Goal: Task Accomplishment & Management: Complete application form

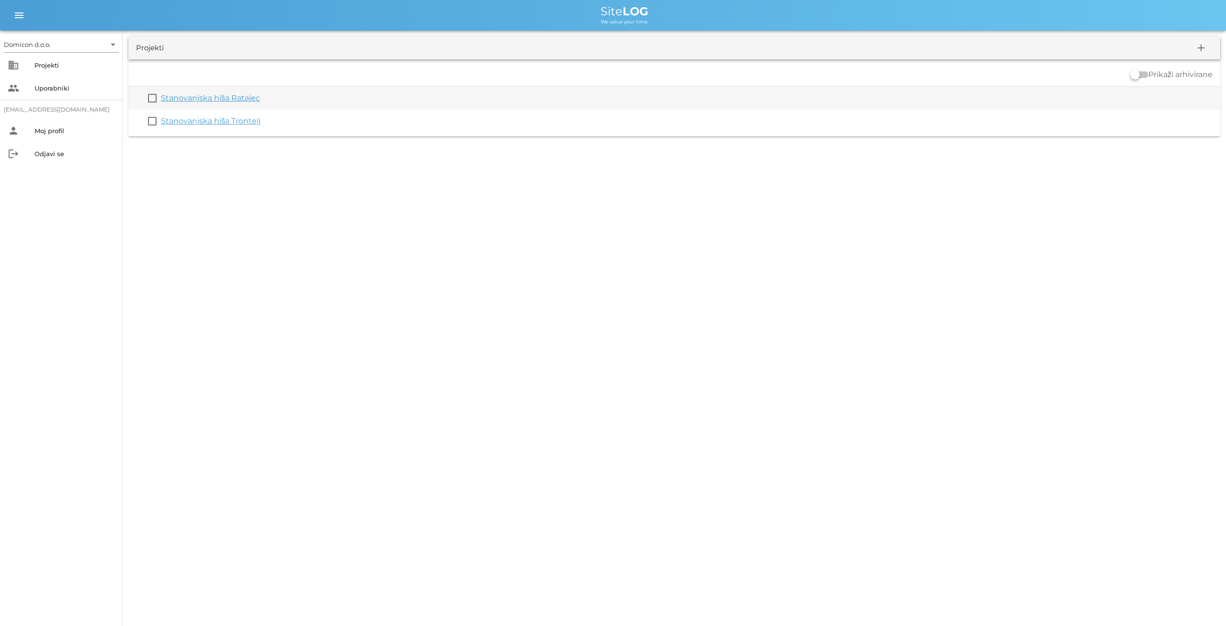
click at [214, 95] on link "Stanovanjska hiša Ratajec" at bounding box center [210, 97] width 99 height 9
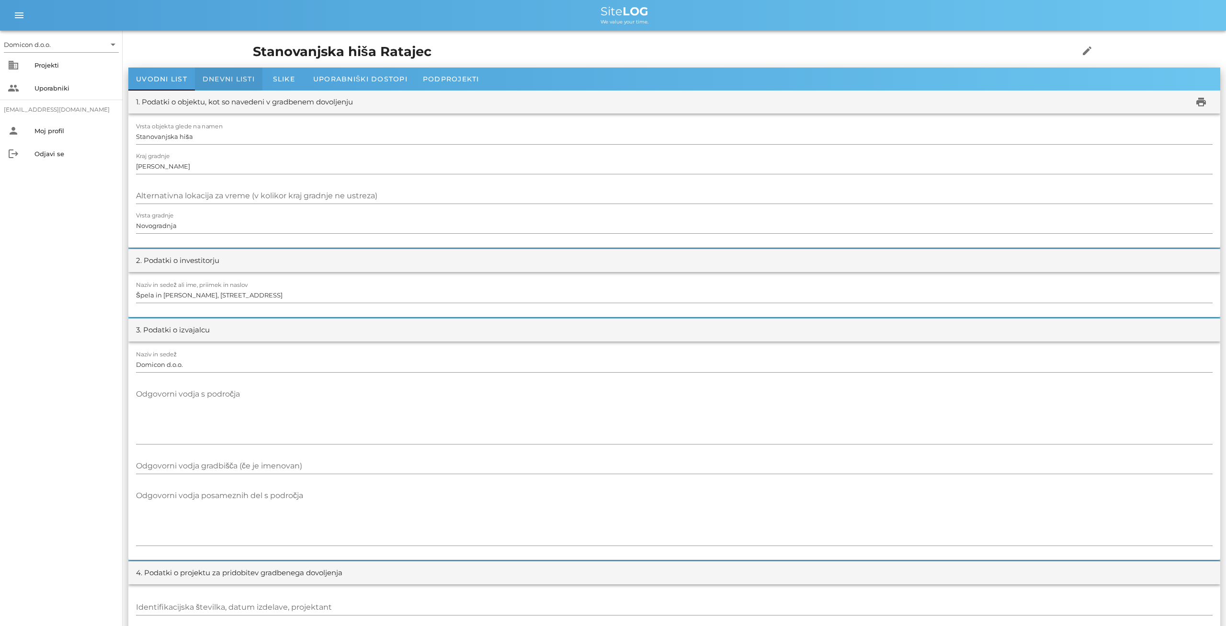
click at [233, 77] on span "Dnevni listi" at bounding box center [229, 79] width 52 height 9
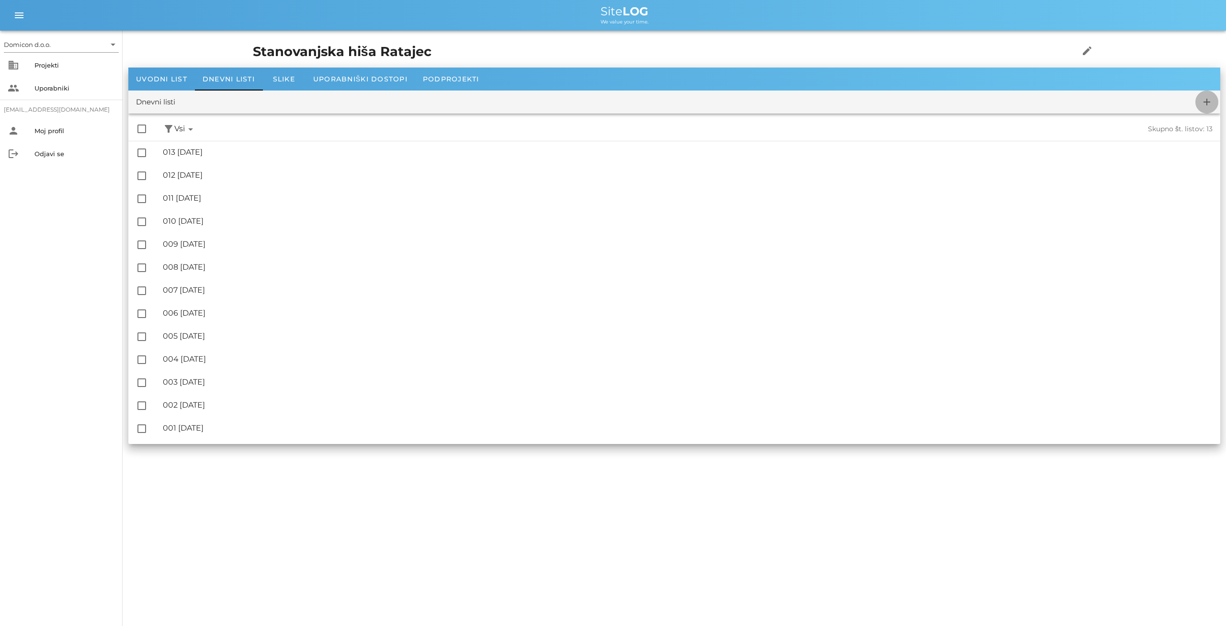
click at [1210, 101] on icon "add" at bounding box center [1207, 101] width 11 height 11
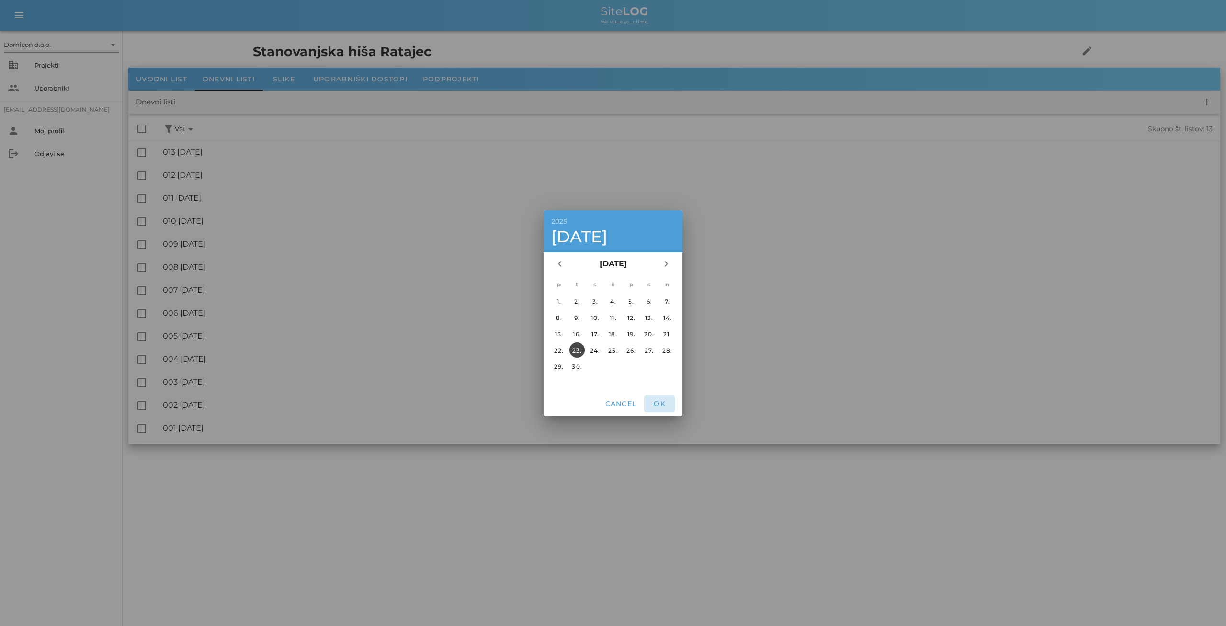
click at [661, 399] on button "OK" at bounding box center [659, 403] width 31 height 17
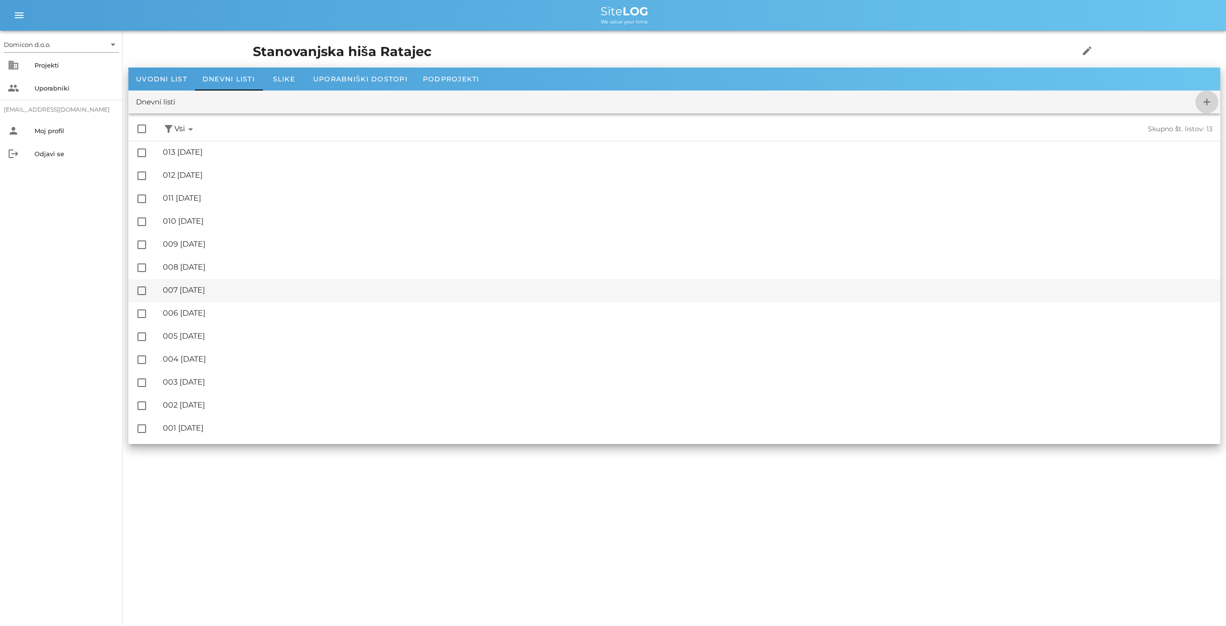
checkbox input "false"
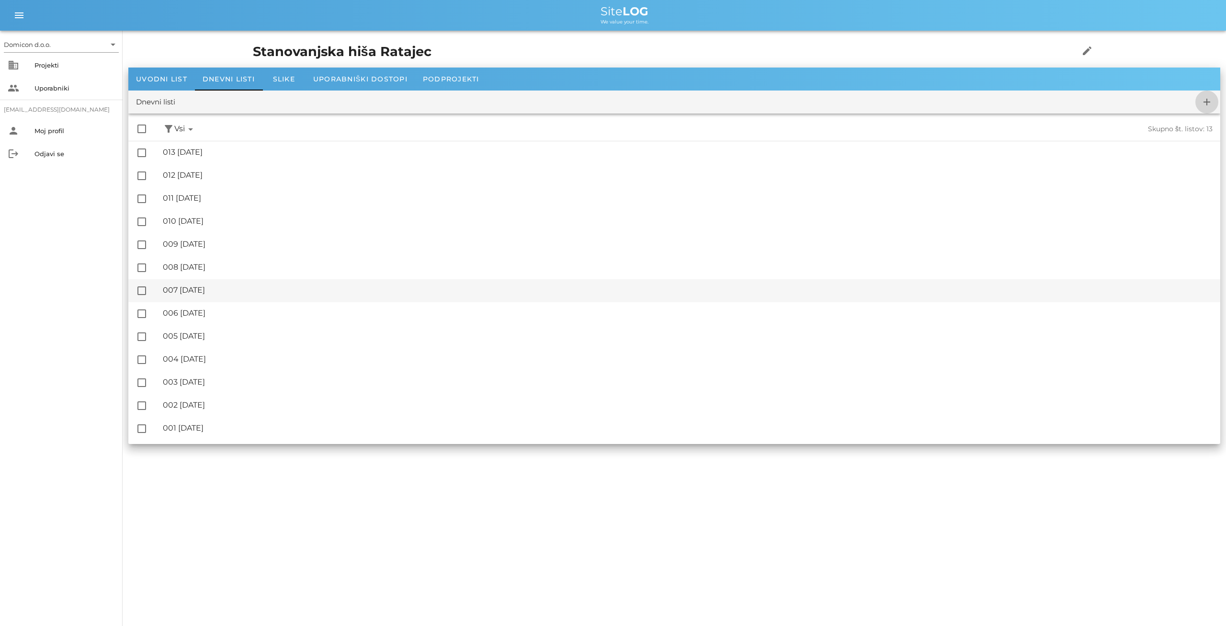
checkbox input "false"
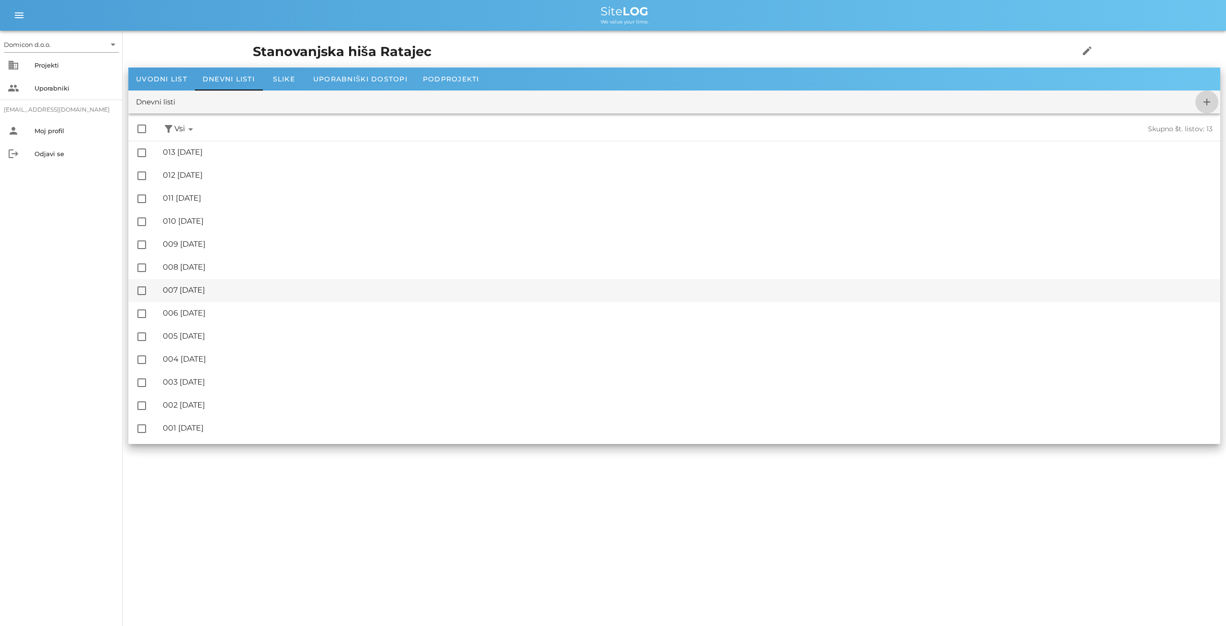
checkbox input "false"
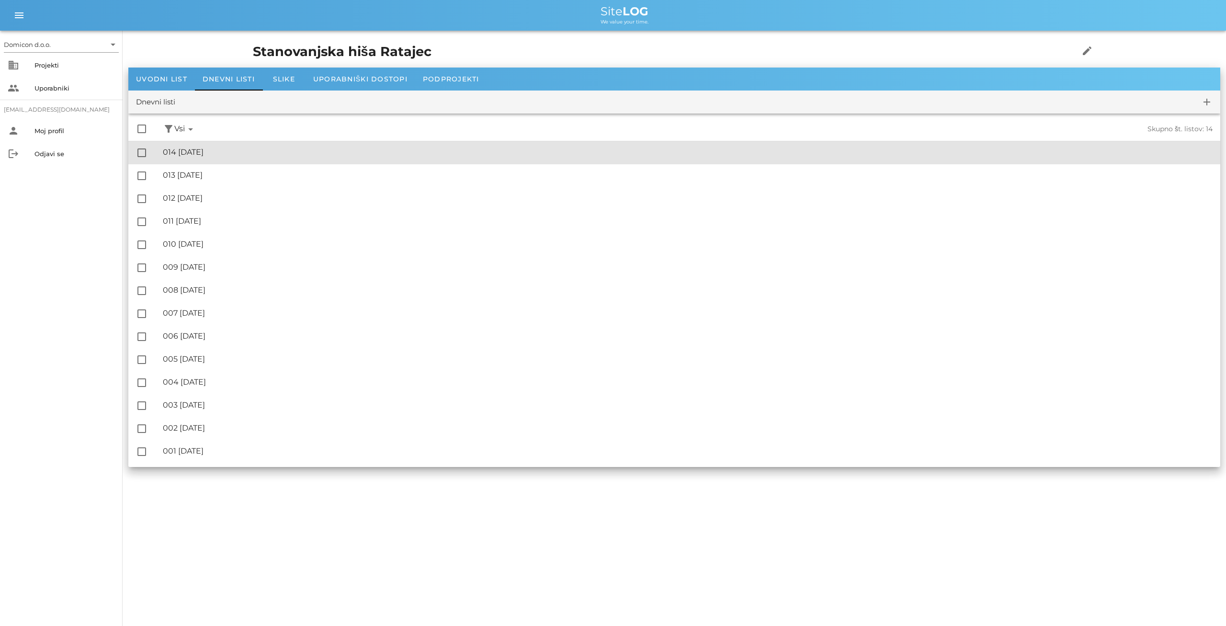
click at [211, 152] on div "🔏 014 [DATE]" at bounding box center [688, 152] width 1050 height 9
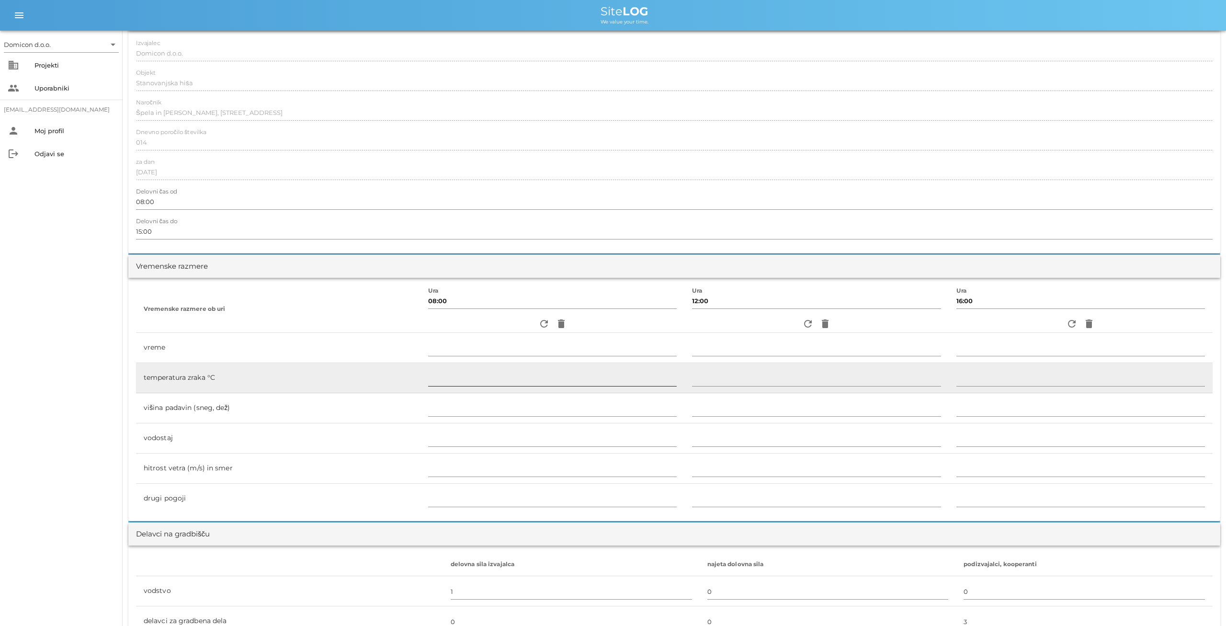
scroll to position [100, 0]
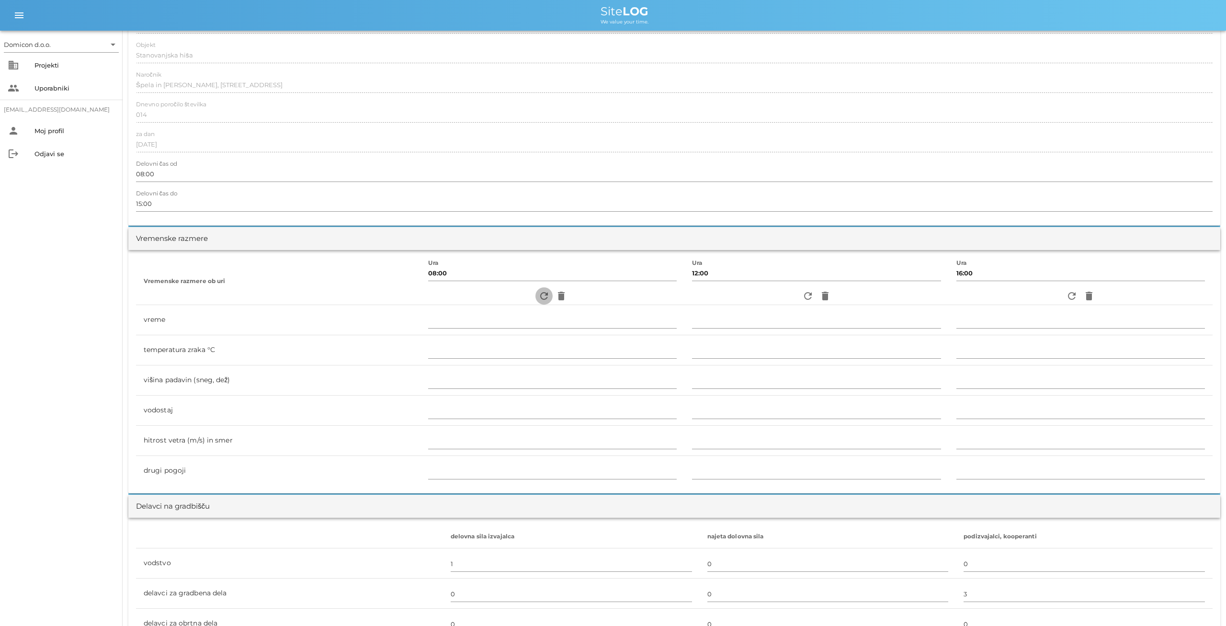
click at [538, 296] on icon "refresh" at bounding box center [543, 295] width 11 height 11
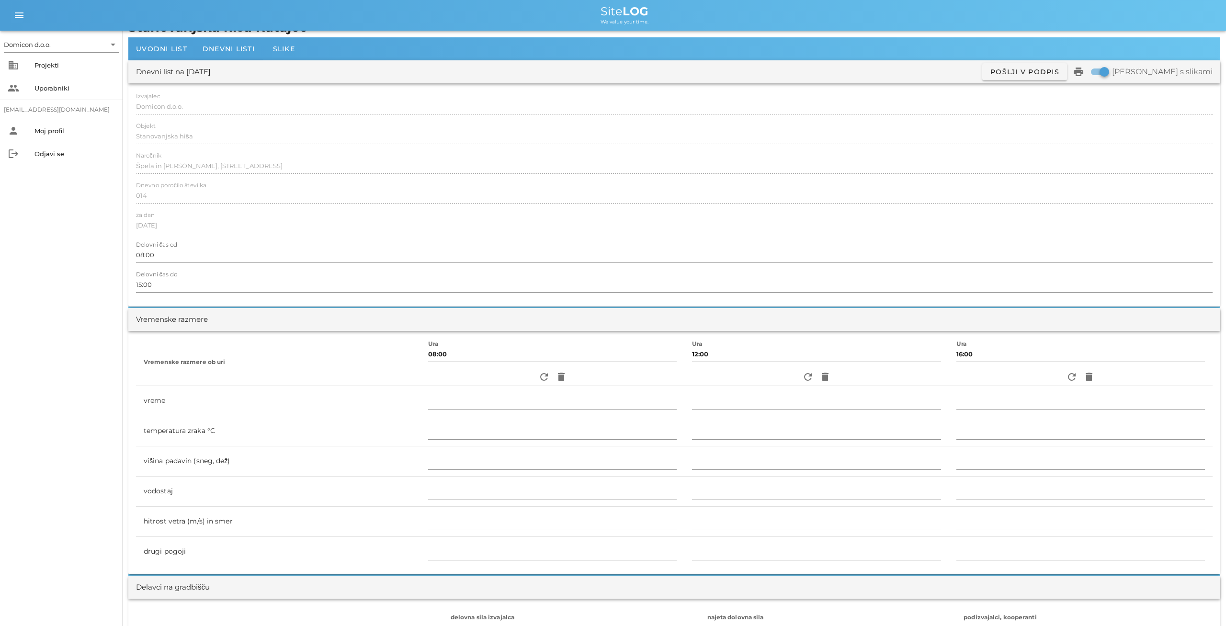
scroll to position [0, 0]
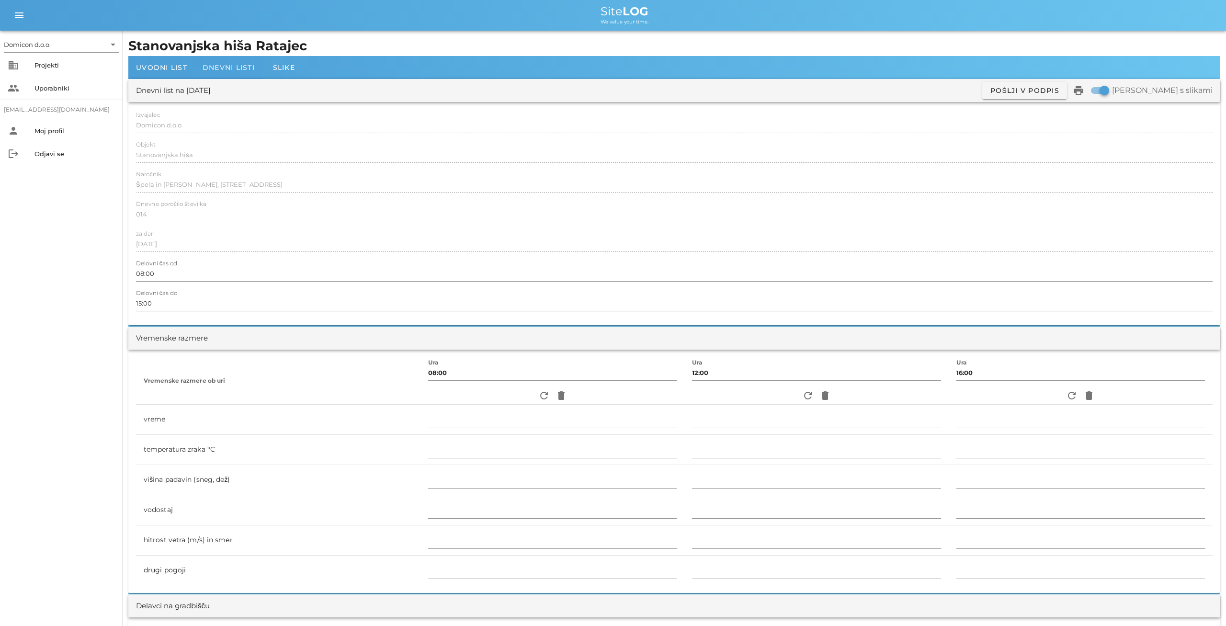
click at [222, 69] on span "Dnevni listi" at bounding box center [229, 67] width 52 height 9
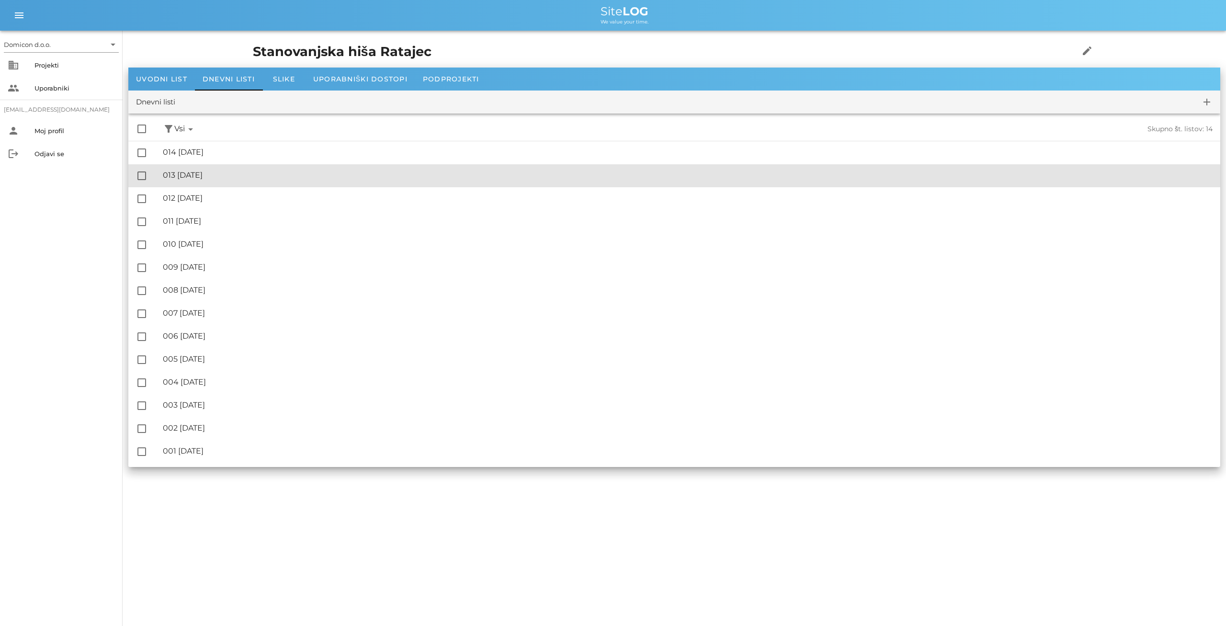
click at [216, 174] on div "🔏 013 [DATE]" at bounding box center [688, 175] width 1050 height 9
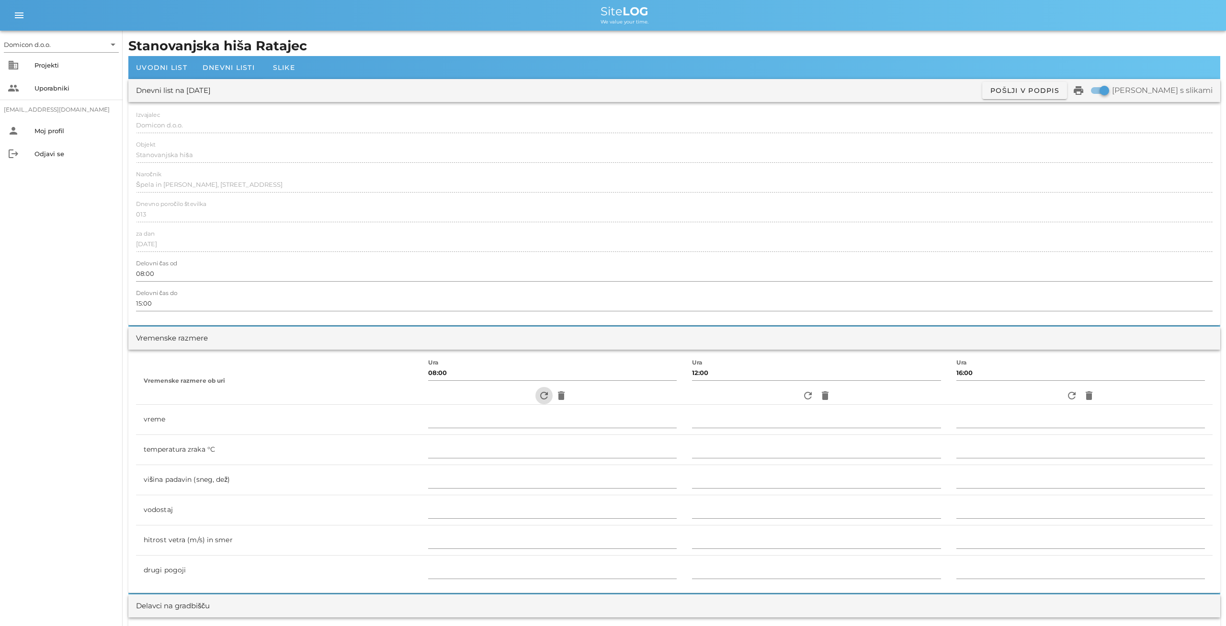
click at [538, 393] on icon "refresh" at bounding box center [543, 395] width 11 height 11
type input "jasno"
type input "20"
type input "0"
type input "0 m/s [PERSON_NAME]"
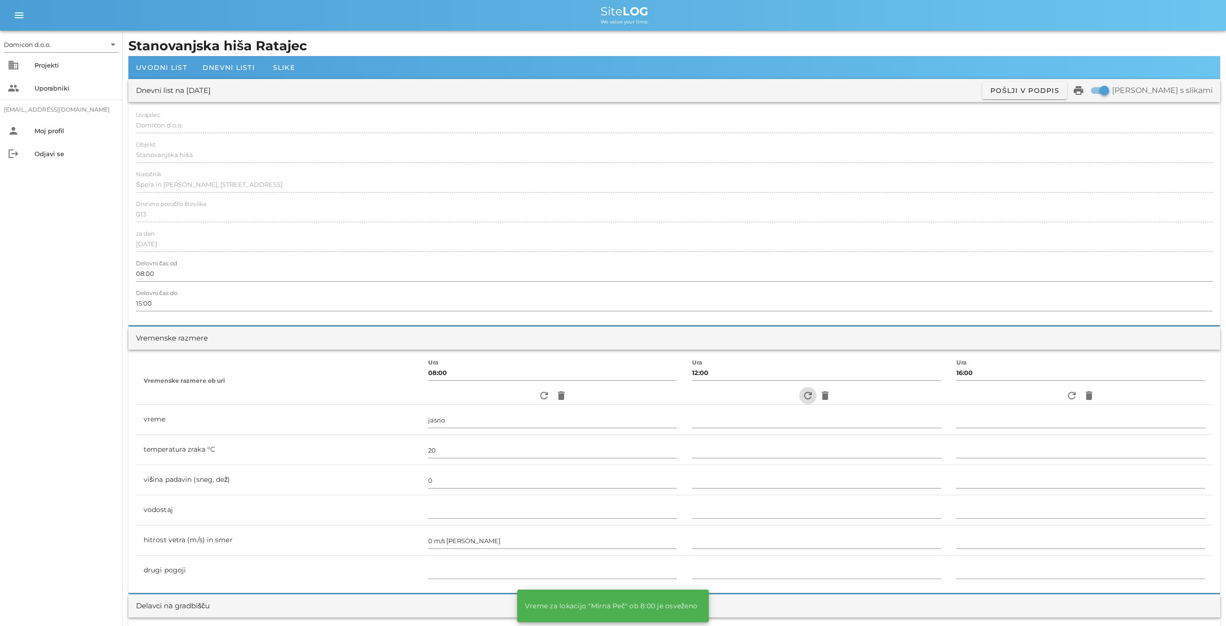
click at [802, 395] on icon "refresh" at bounding box center [807, 395] width 11 height 11
type input "delno oblačno"
type input "26"
type input "0"
type input "0.83 m/s [PERSON_NAME]"
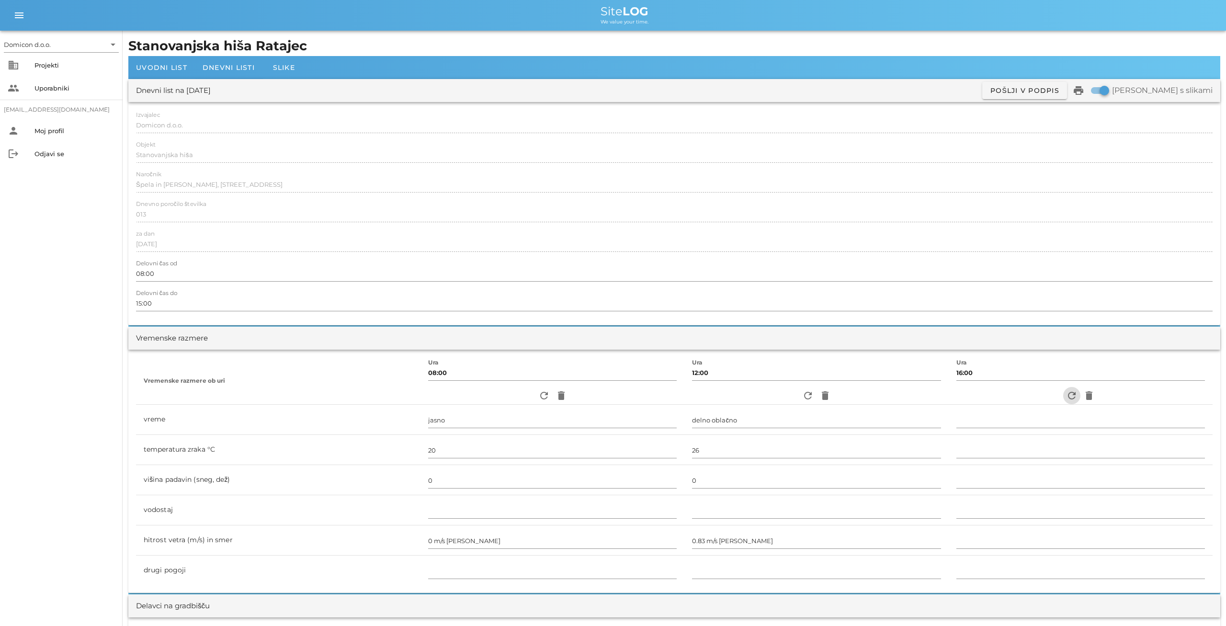
click at [1067, 392] on icon "refresh" at bounding box center [1071, 395] width 11 height 11
type input "pretežno oblačno"
type input "25"
type input "0"
type input "1.11 m/s [PERSON_NAME]"
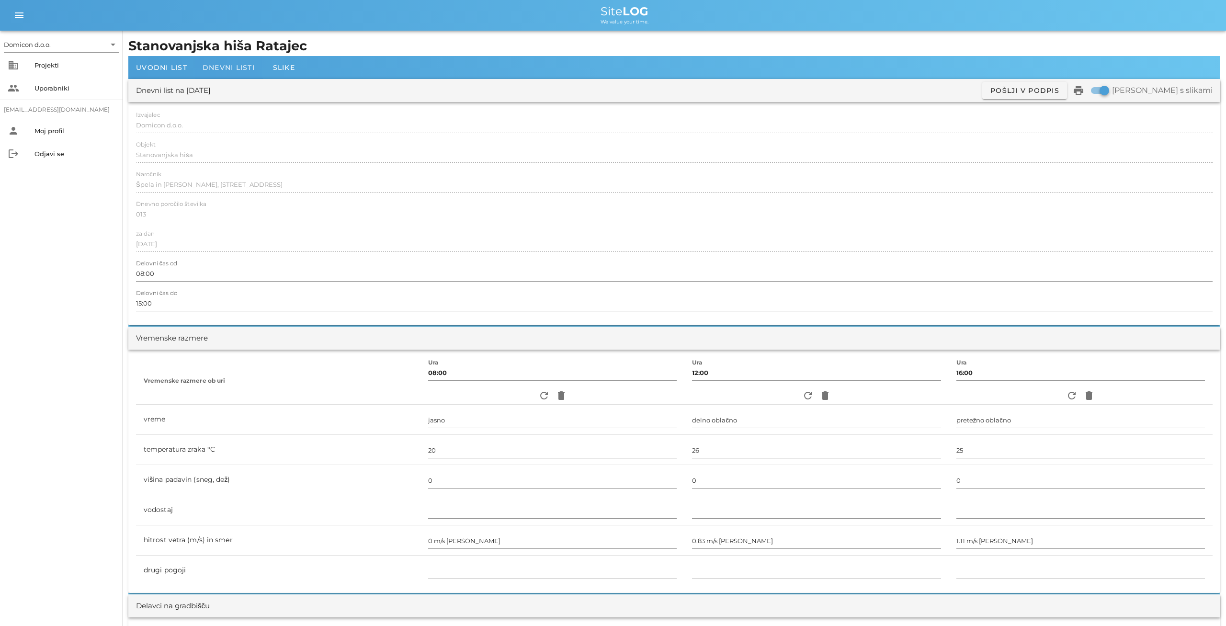
click at [232, 71] on div "Dnevni listi" at bounding box center [229, 67] width 68 height 23
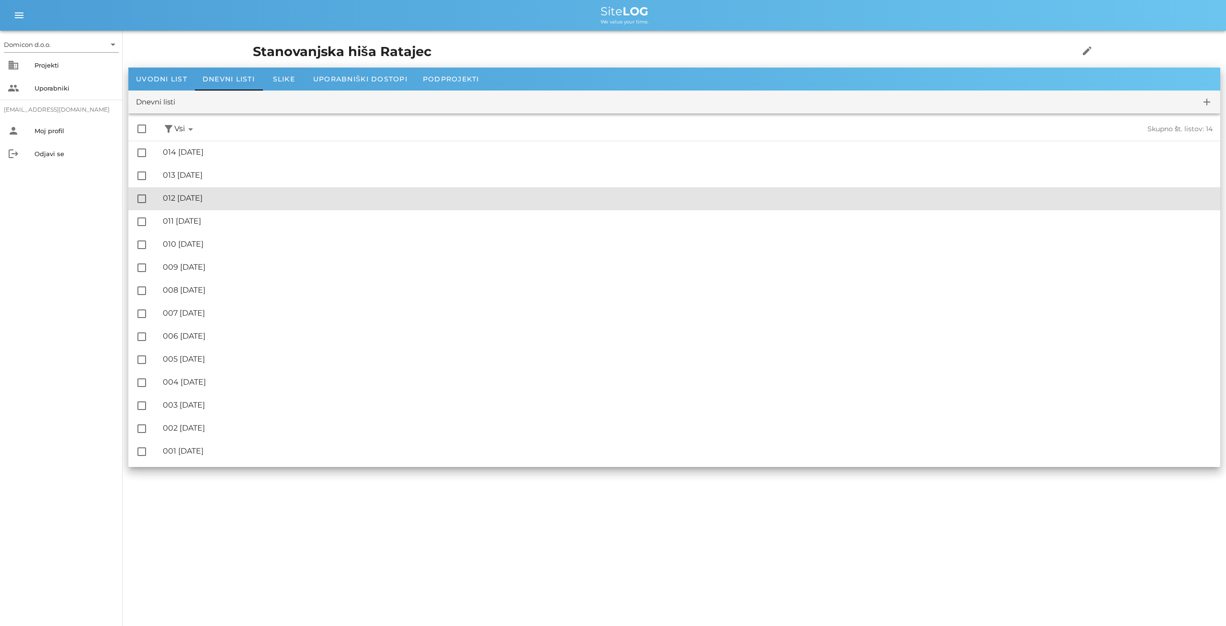
click at [214, 204] on div "🔏 012 [DATE] ✓ Podpisal: Nadzornik ✓ Podpisal: Sestavljalec ✓ Podpisal: Odgovor…" at bounding box center [688, 199] width 1050 height 22
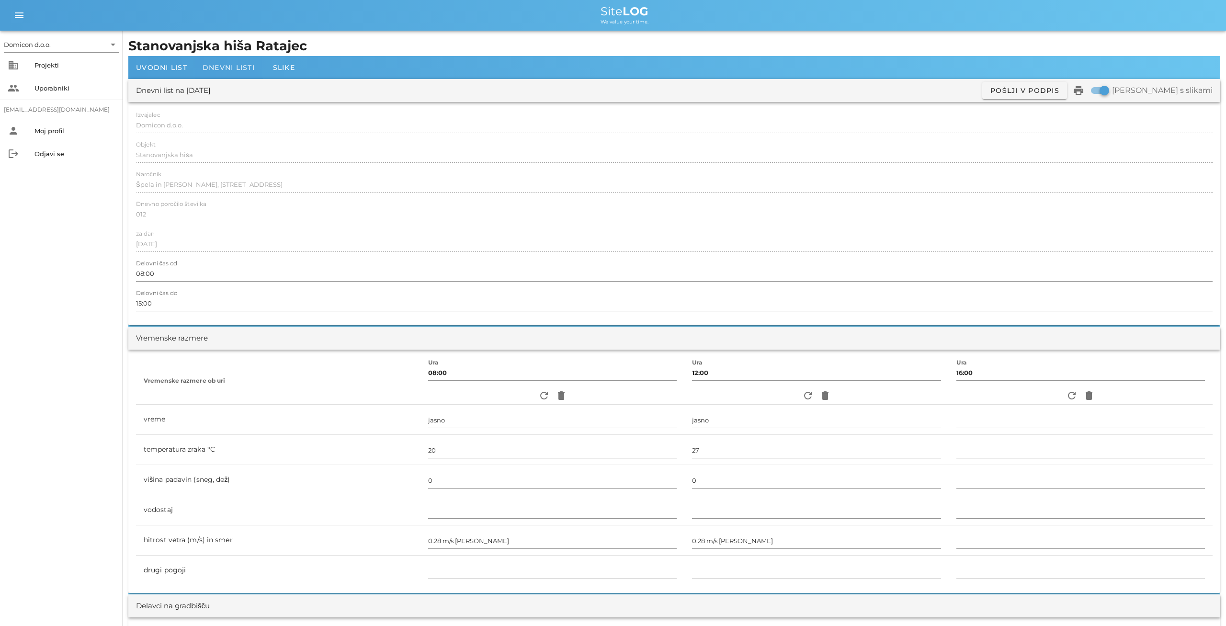
click at [222, 62] on div "Dnevni listi" at bounding box center [229, 67] width 68 height 23
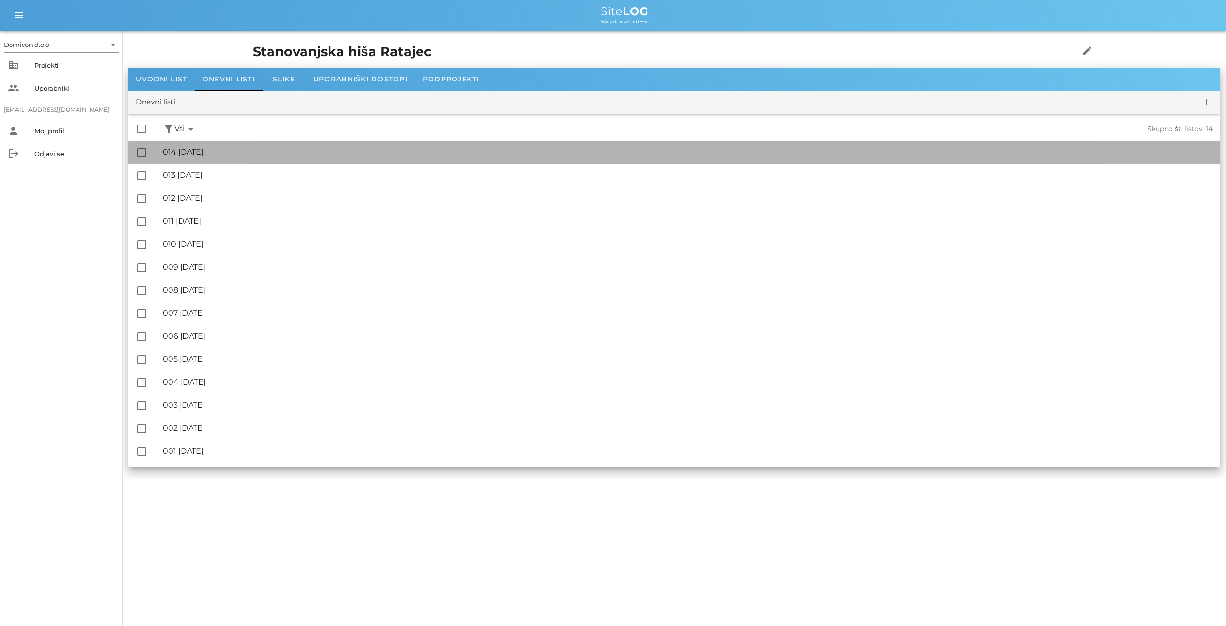
click at [198, 149] on div "🔏 014 [DATE]" at bounding box center [688, 152] width 1050 height 9
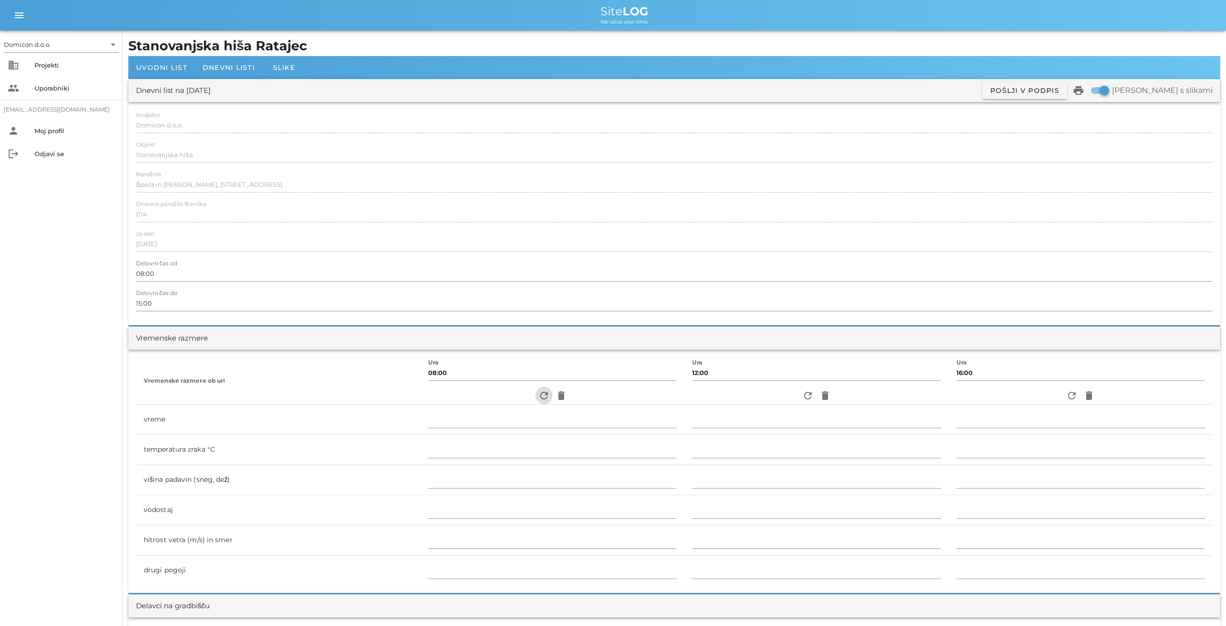
click at [538, 396] on icon "refresh" at bounding box center [543, 395] width 11 height 11
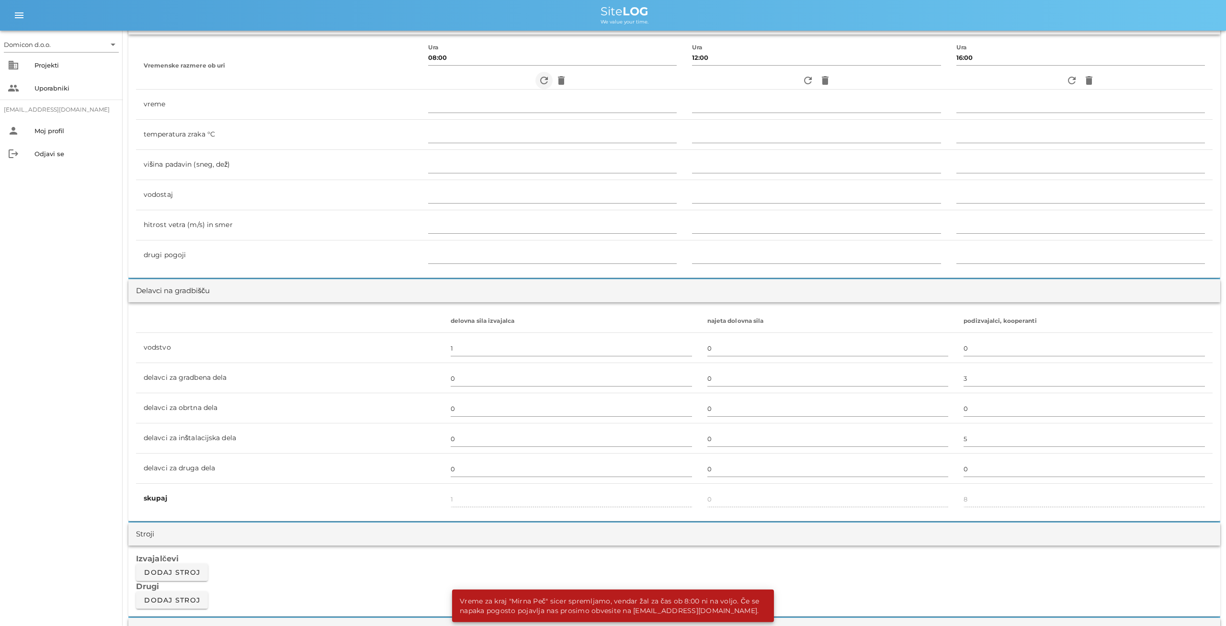
scroll to position [448, 0]
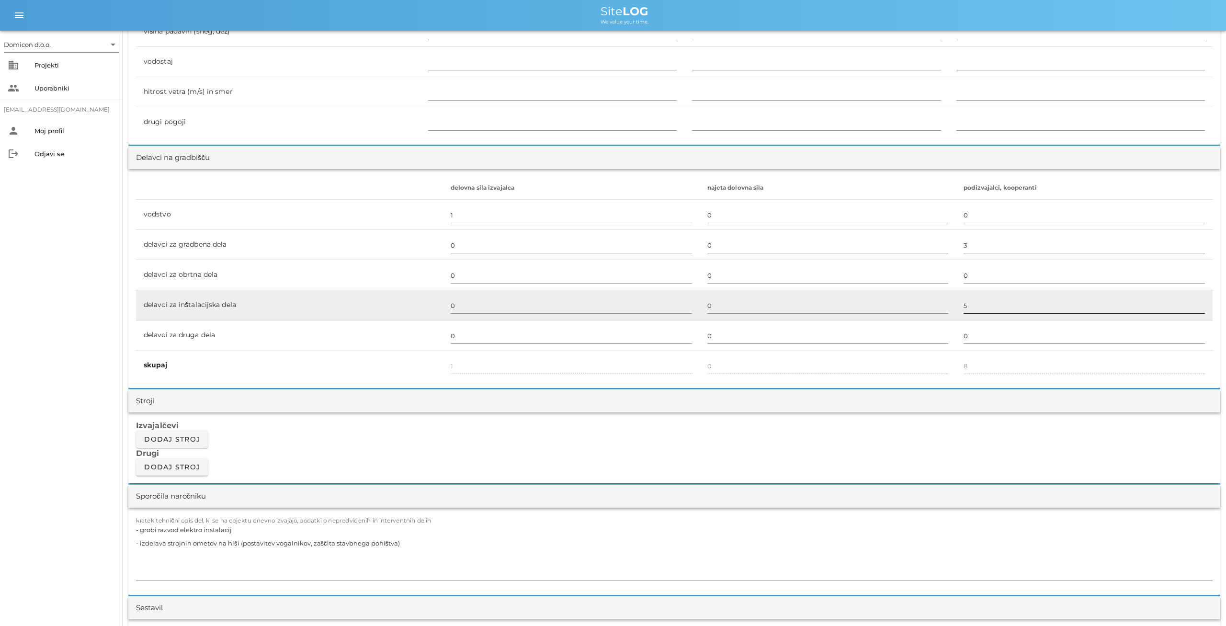
click at [969, 300] on input "5" at bounding box center [1084, 305] width 241 height 15
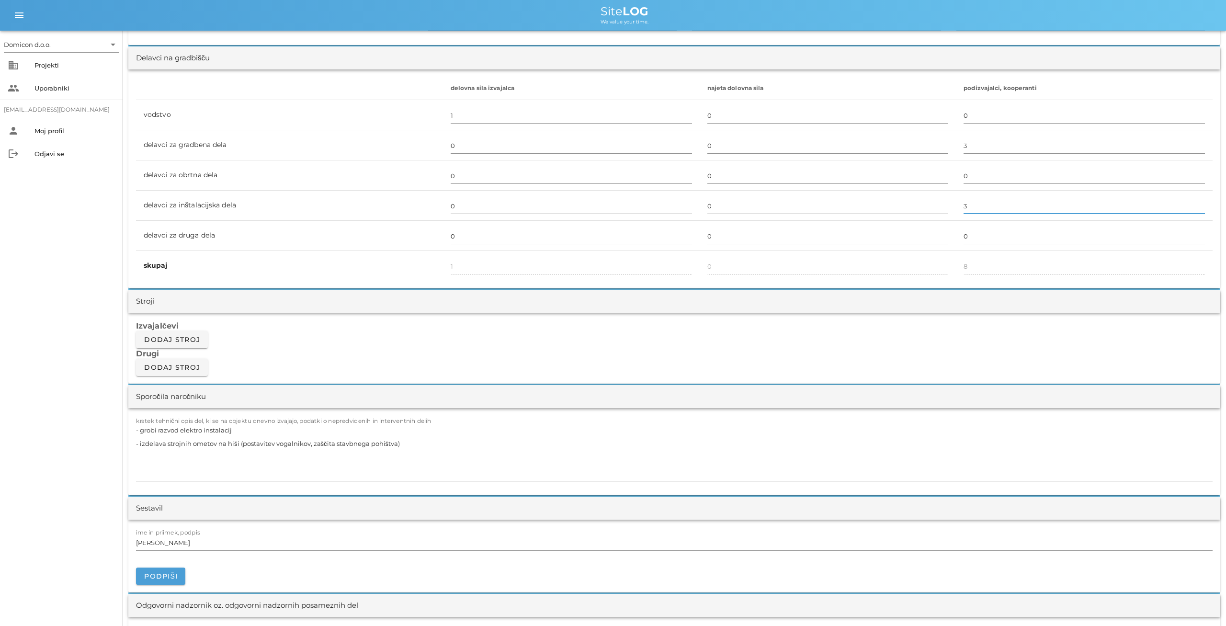
scroll to position [598, 0]
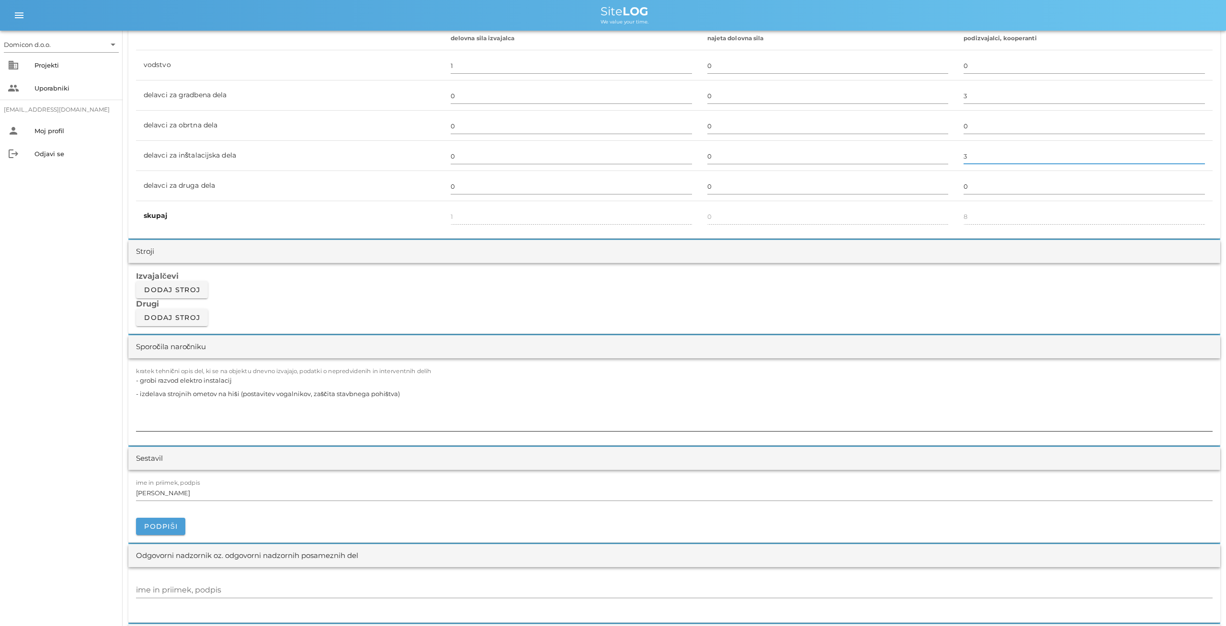
type input "3"
type input "6"
click at [401, 392] on textarea "- grobi razvod elektro instalacij - izdelava strojnih ometov na hiši (postavite…" at bounding box center [674, 402] width 1077 height 57
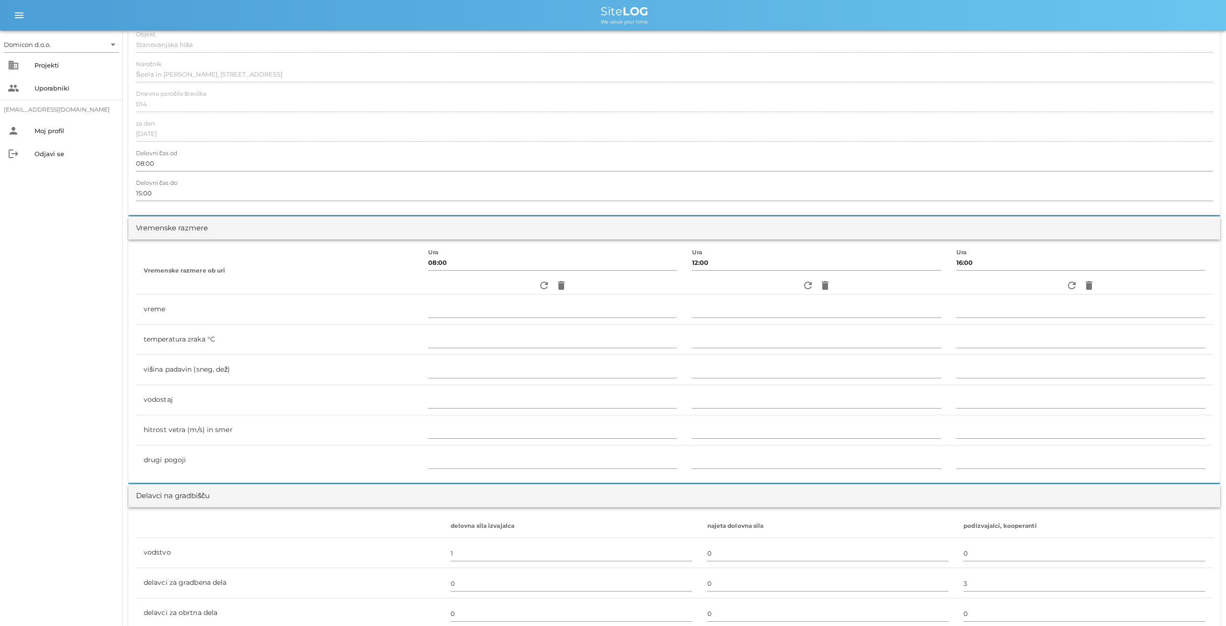
scroll to position [0, 0]
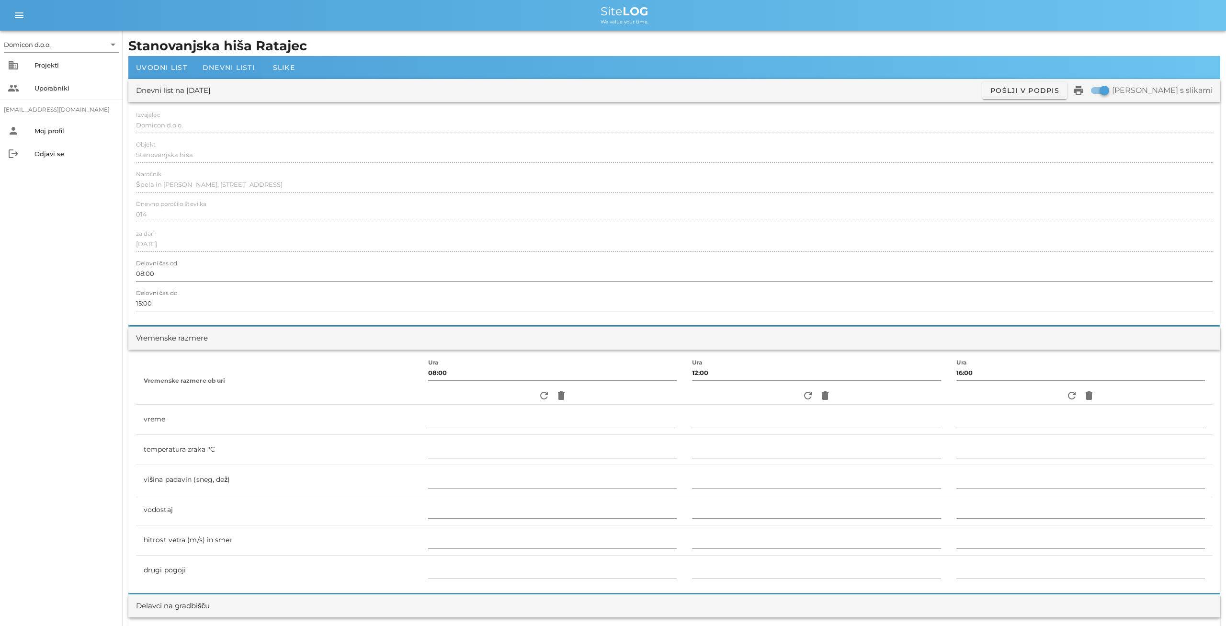
type textarea "- grobi razvod elektro instalacij - izdelava strojnih ometov na hiši - obzidava…"
click at [222, 72] on div "Dnevni listi" at bounding box center [229, 67] width 68 height 23
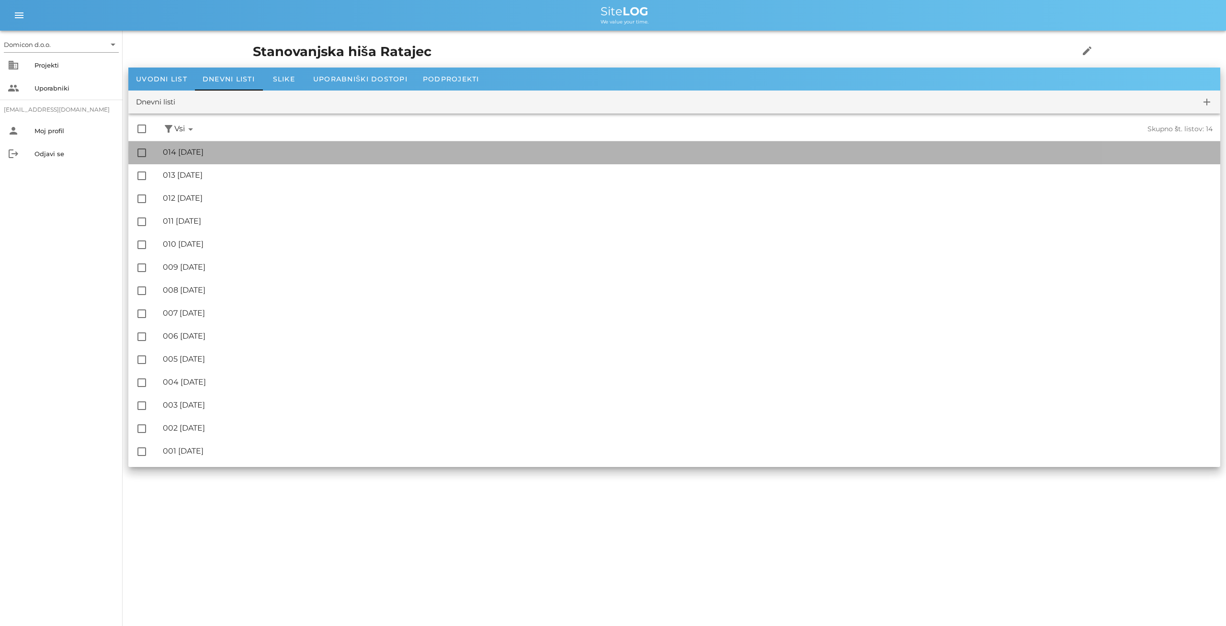
click at [202, 151] on div "🔏 014 [DATE]" at bounding box center [688, 152] width 1050 height 9
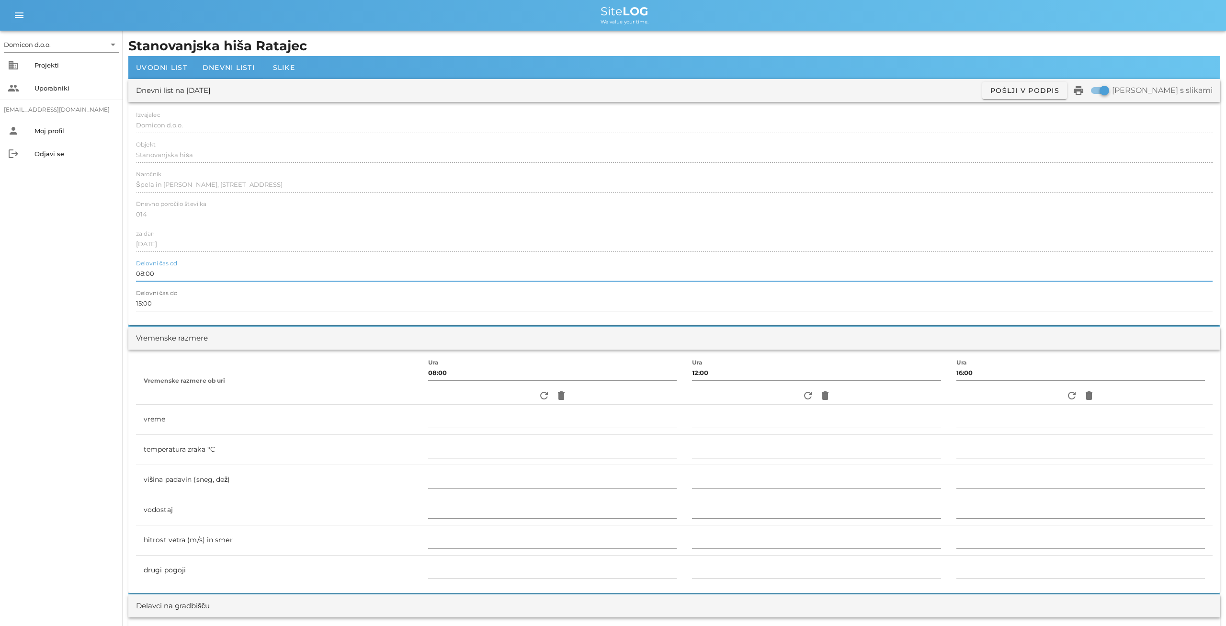
click at [145, 276] on input "08:00" at bounding box center [674, 273] width 1077 height 15
type input "07:00"
click at [490, 252] on div at bounding box center [674, 255] width 1077 height 7
click at [220, 65] on span "Dnevni listi" at bounding box center [229, 67] width 52 height 9
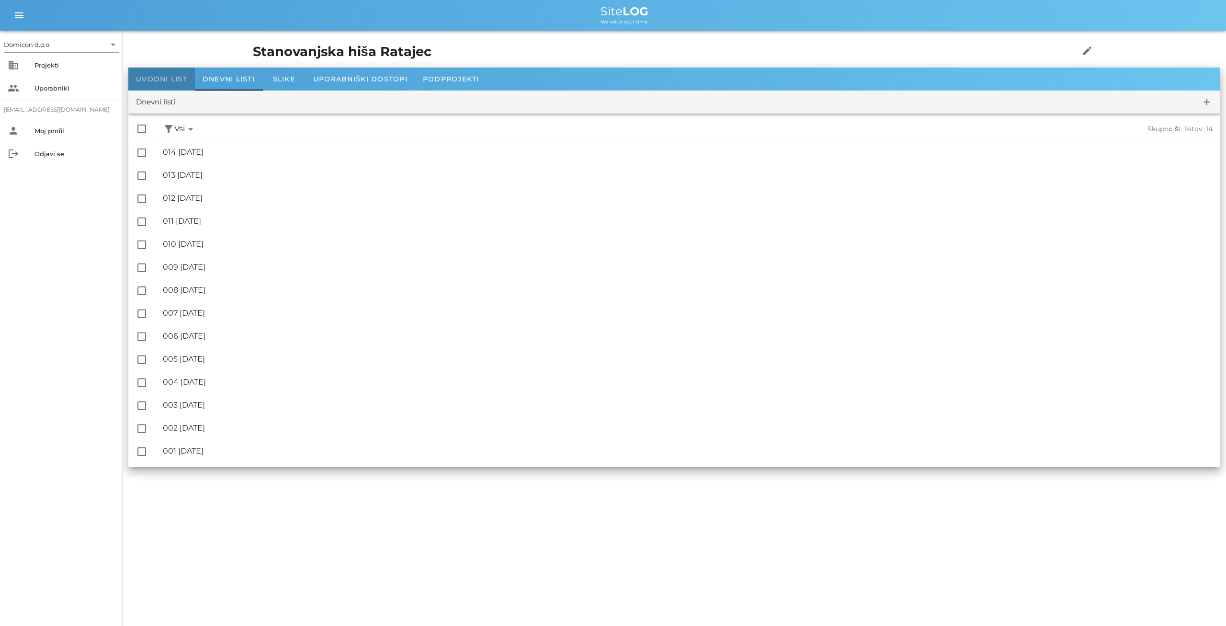
click at [156, 72] on div "Uvodni list" at bounding box center [161, 79] width 67 height 23
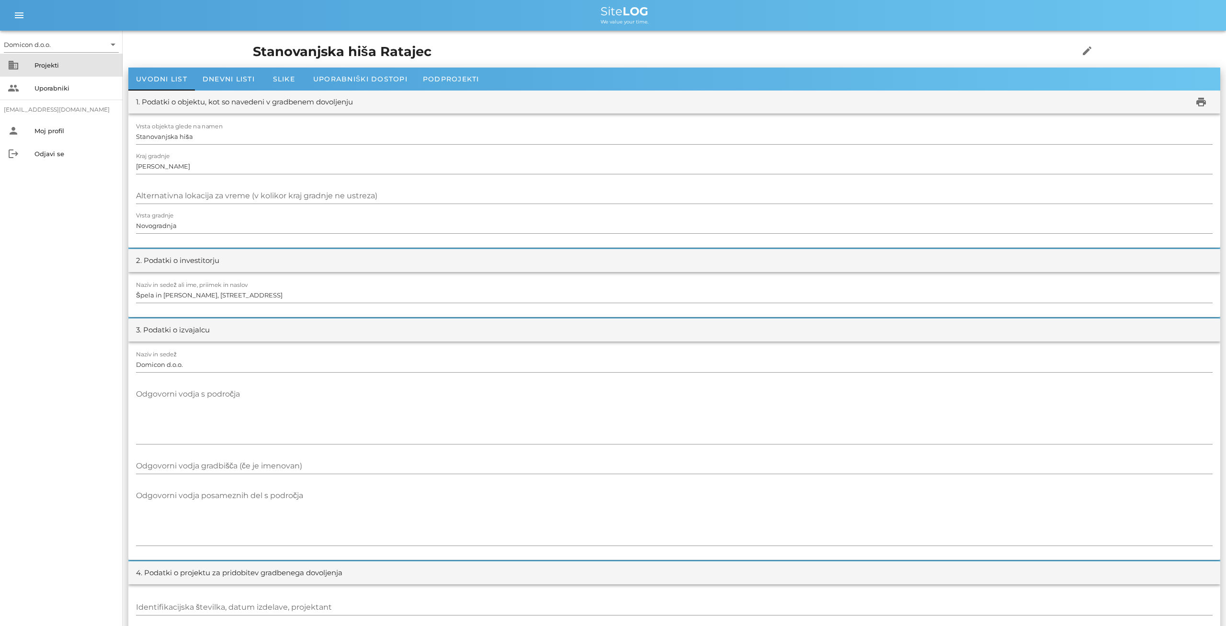
click at [65, 65] on div "Projekti" at bounding box center [74, 65] width 80 height 8
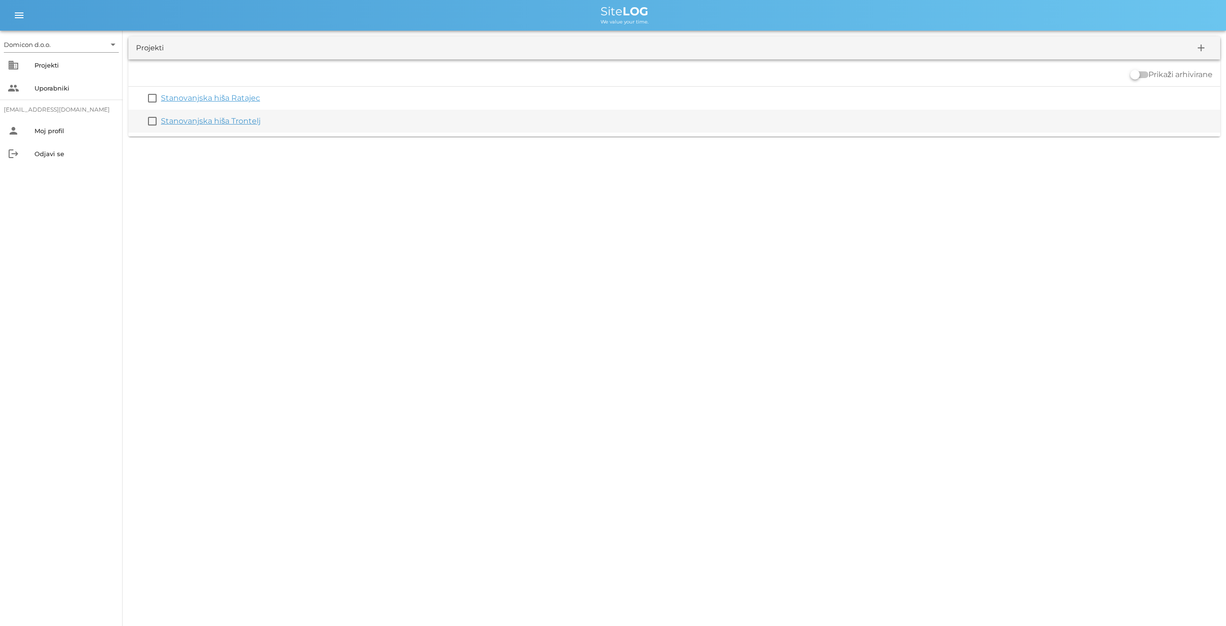
click at [219, 117] on link "Stanovanjska hiša Trontelj" at bounding box center [211, 120] width 100 height 9
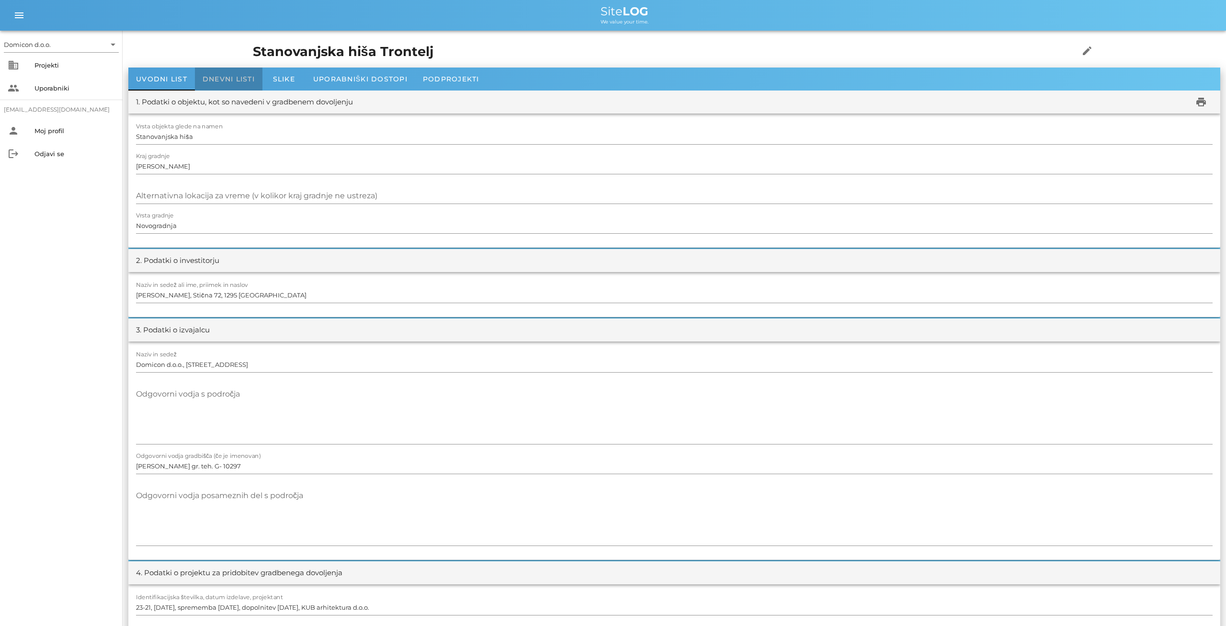
click at [228, 79] on span "Dnevni listi" at bounding box center [229, 79] width 52 height 9
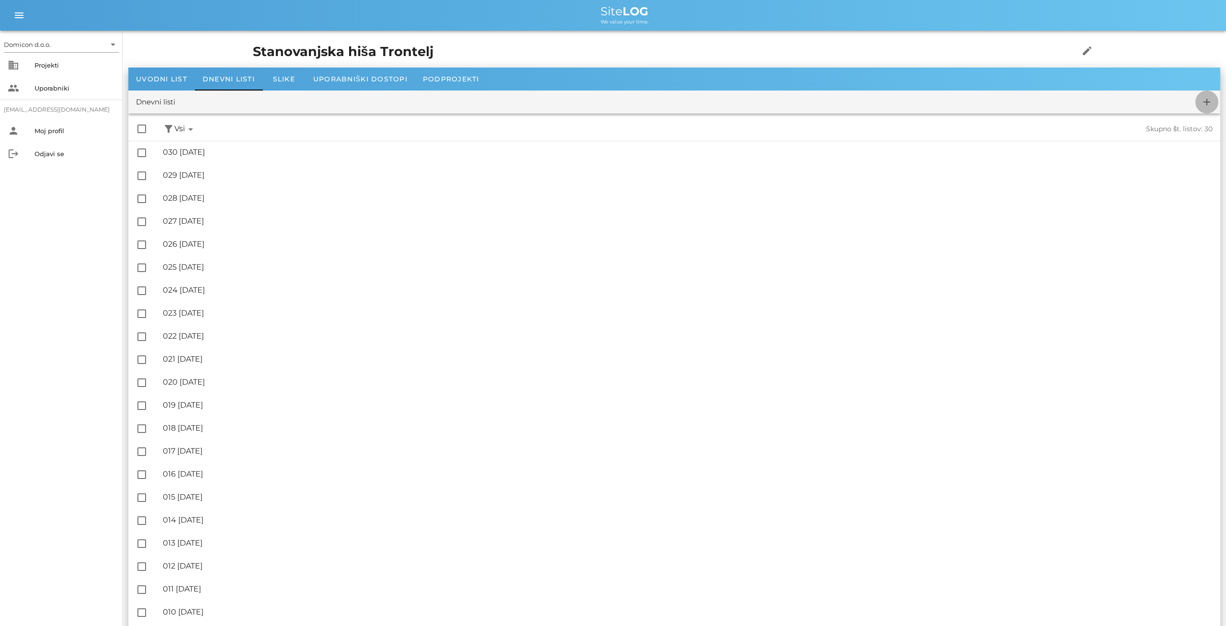
click at [1209, 100] on icon "add" at bounding box center [1207, 101] width 11 height 11
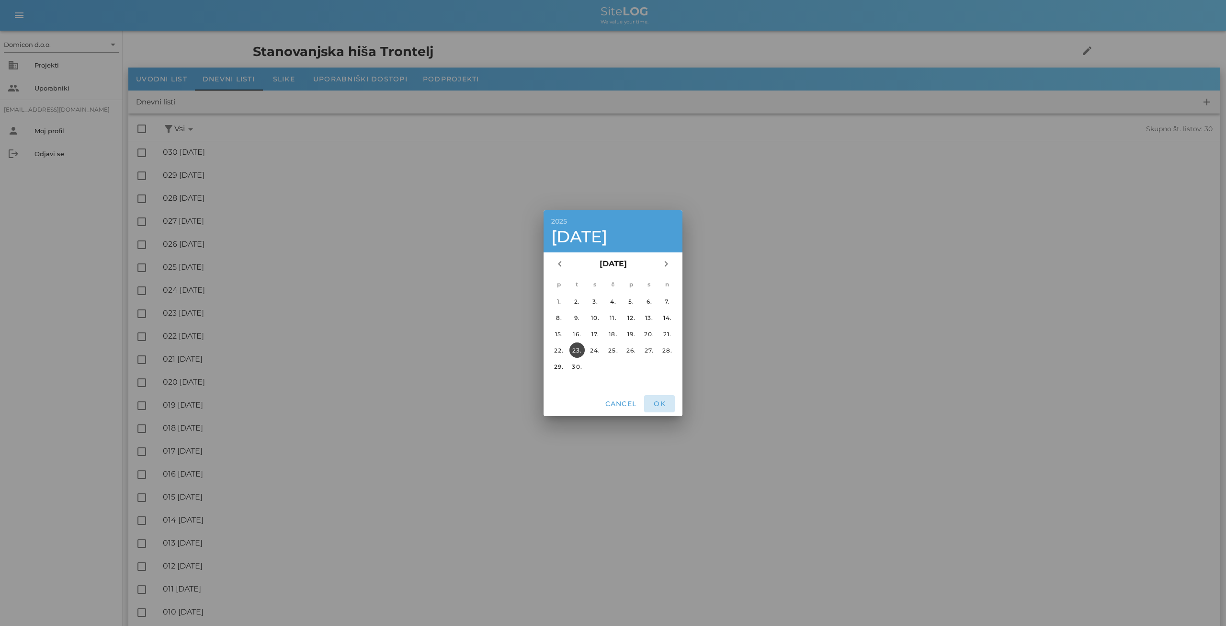
click at [665, 405] on span "OK" at bounding box center [659, 404] width 23 height 9
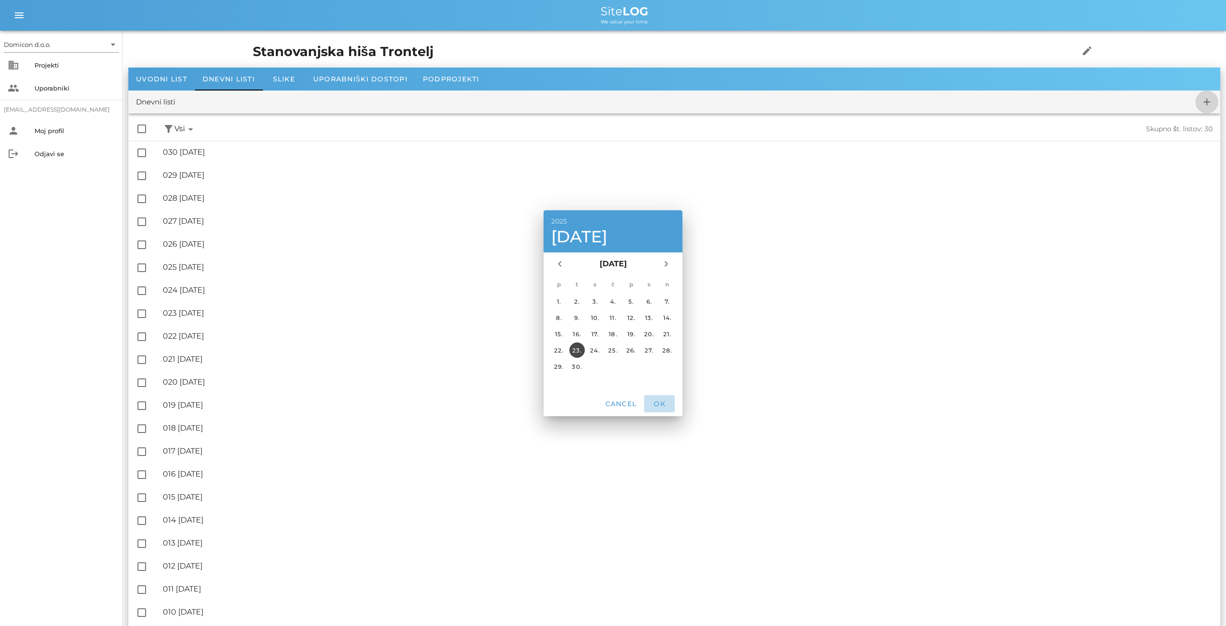
checkbox input "false"
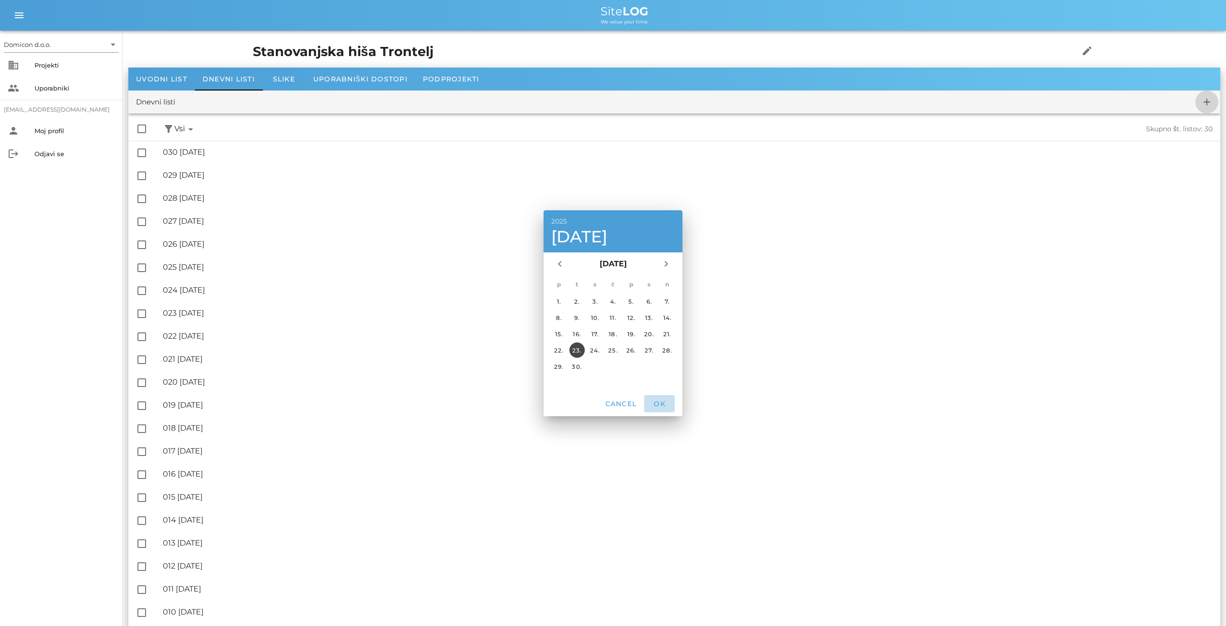
checkbox input "false"
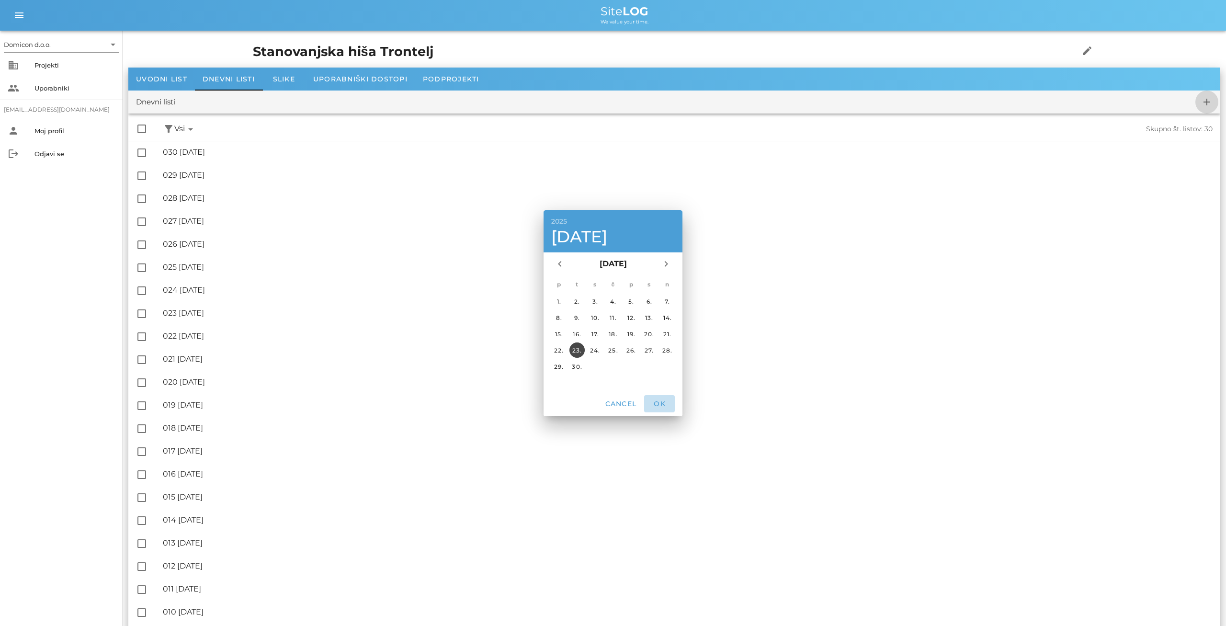
checkbox input "false"
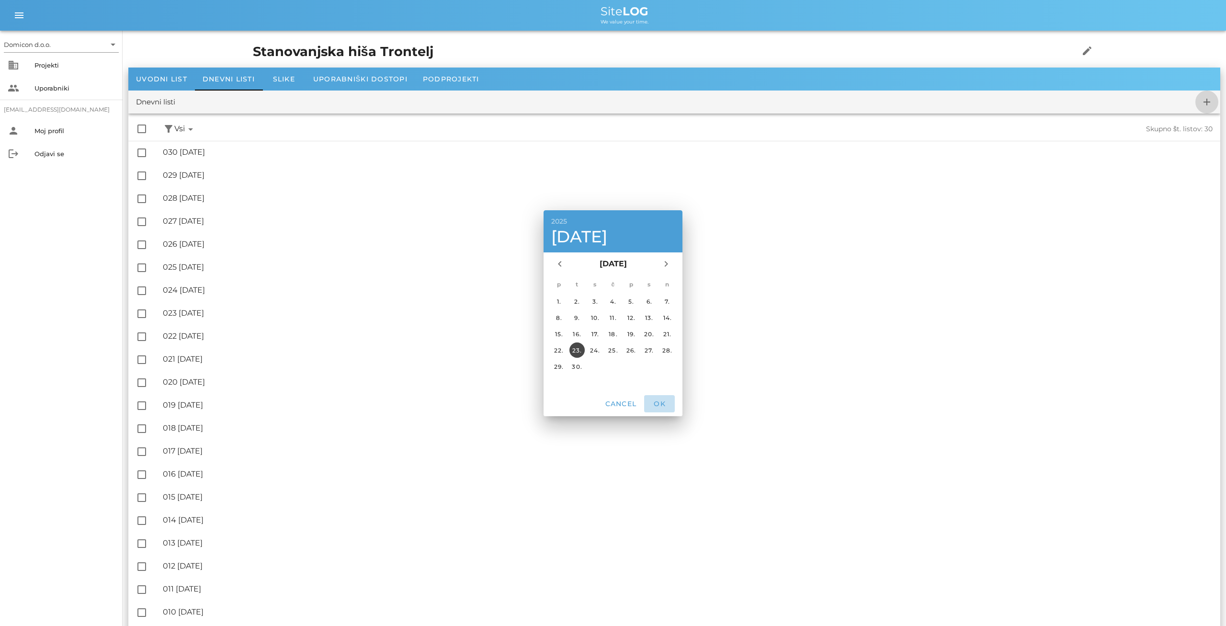
checkbox input "false"
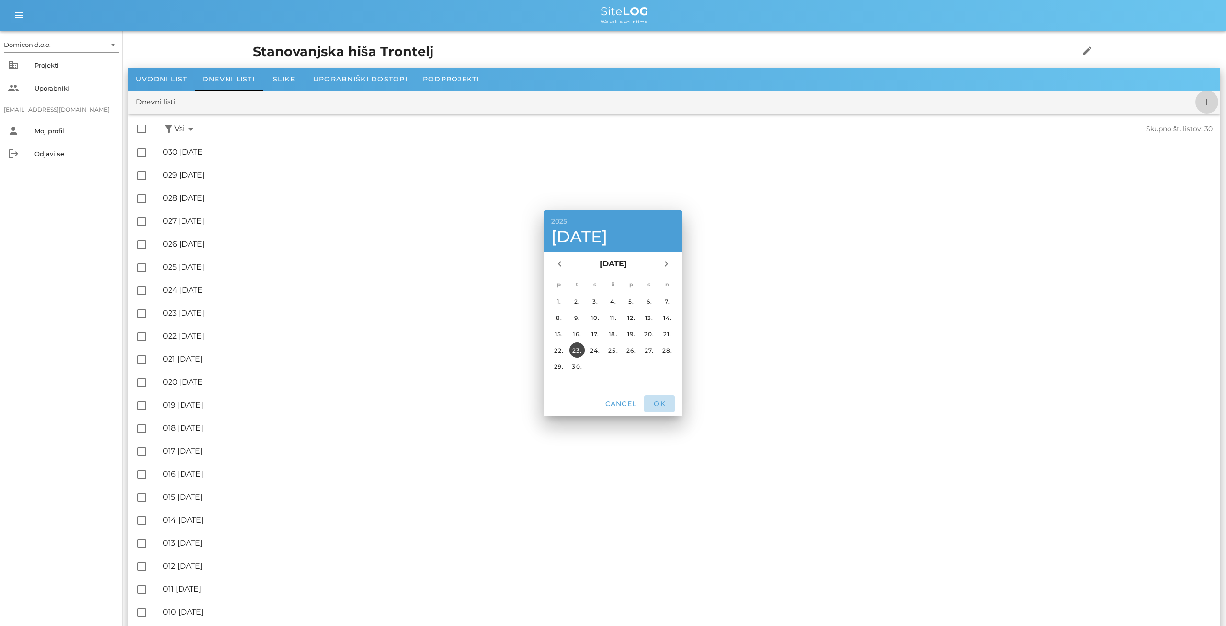
checkbox input "false"
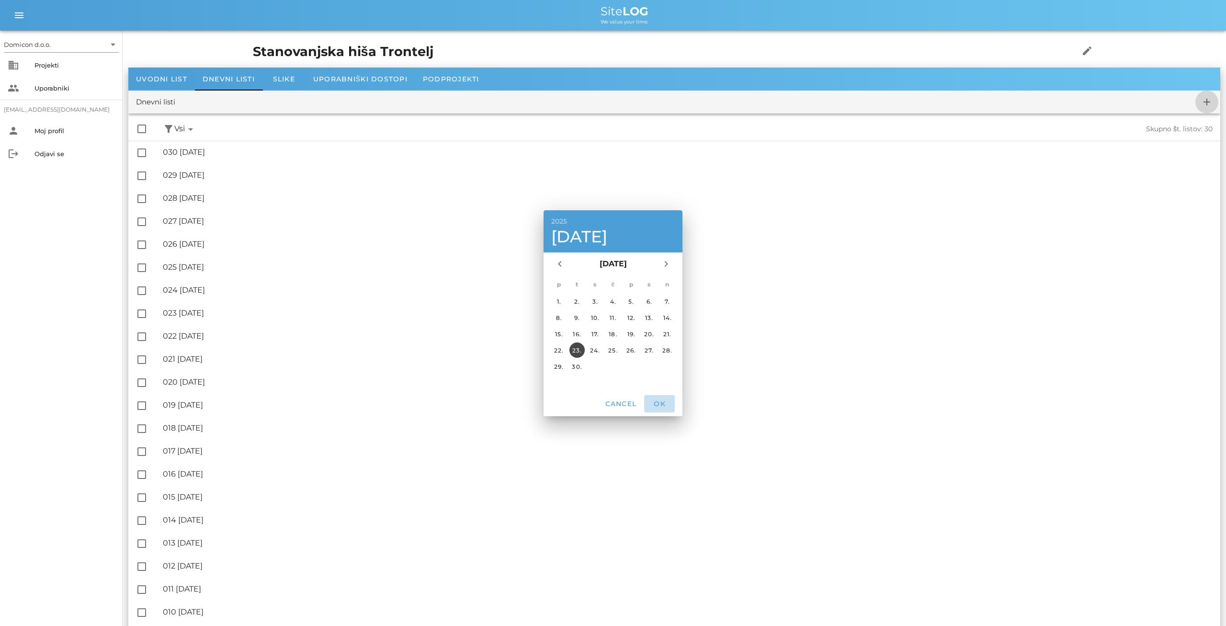
checkbox input "false"
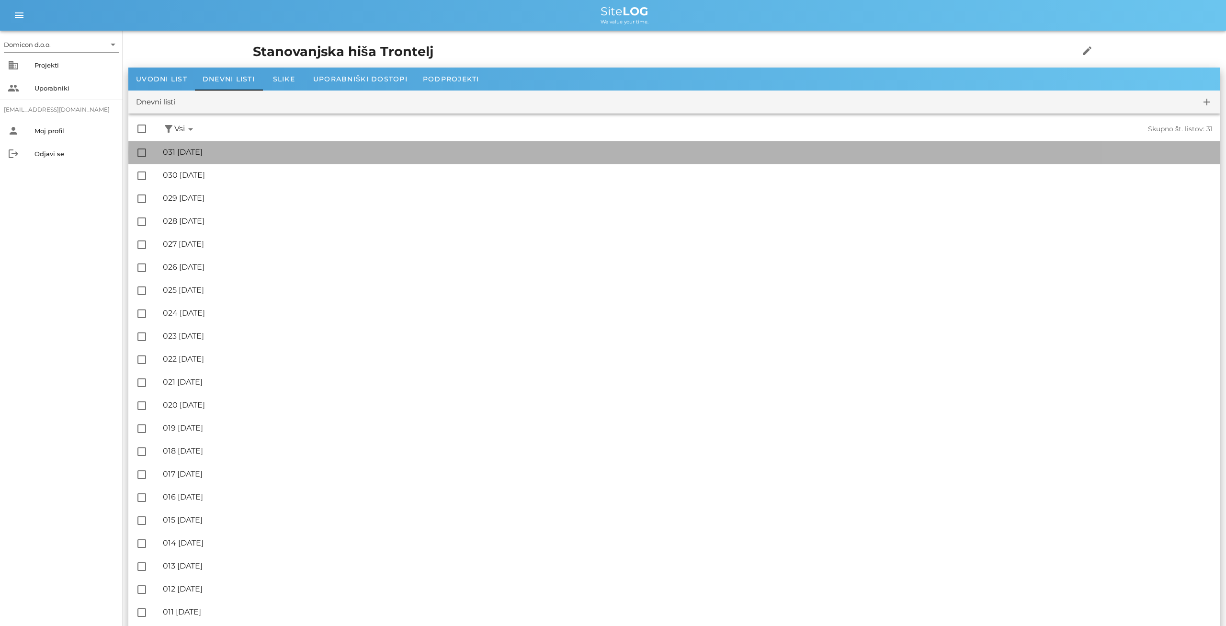
click at [227, 153] on div "🔏 031 [DATE]" at bounding box center [688, 152] width 1050 height 9
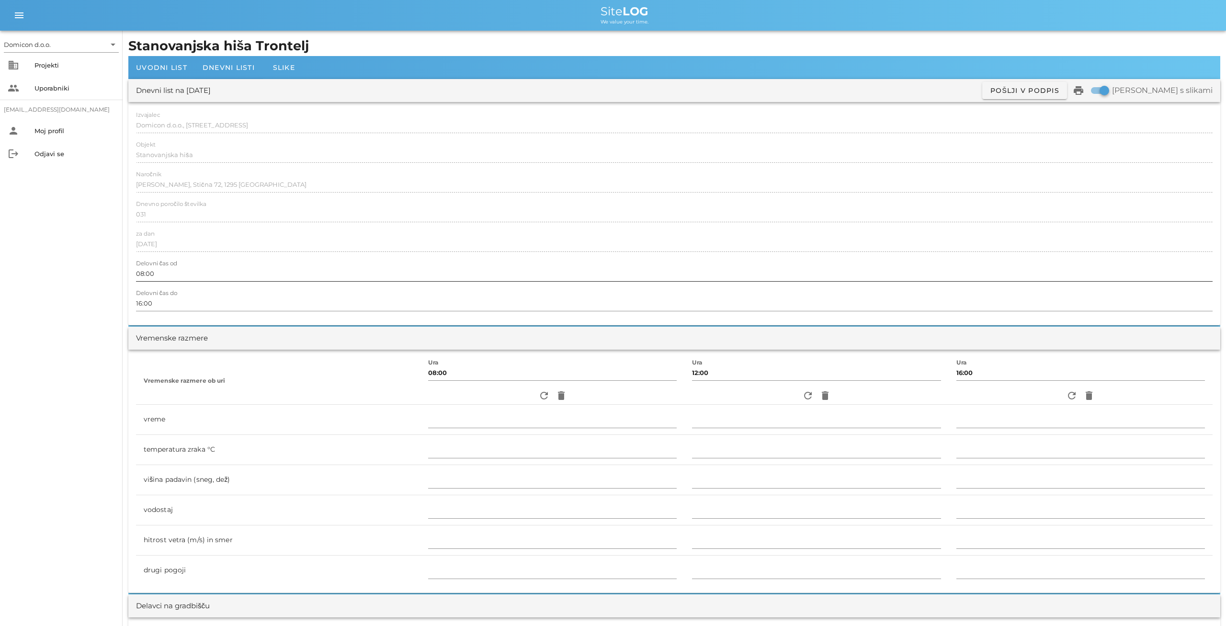
click at [143, 273] on input "08:00" at bounding box center [674, 273] width 1077 height 15
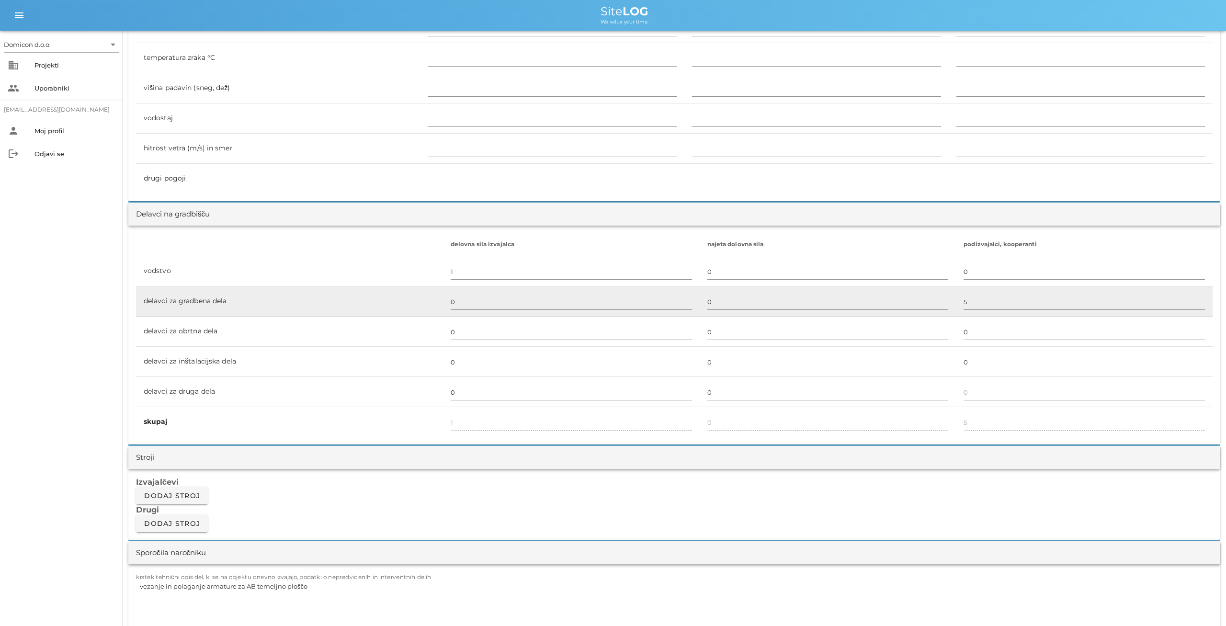
scroll to position [399, 0]
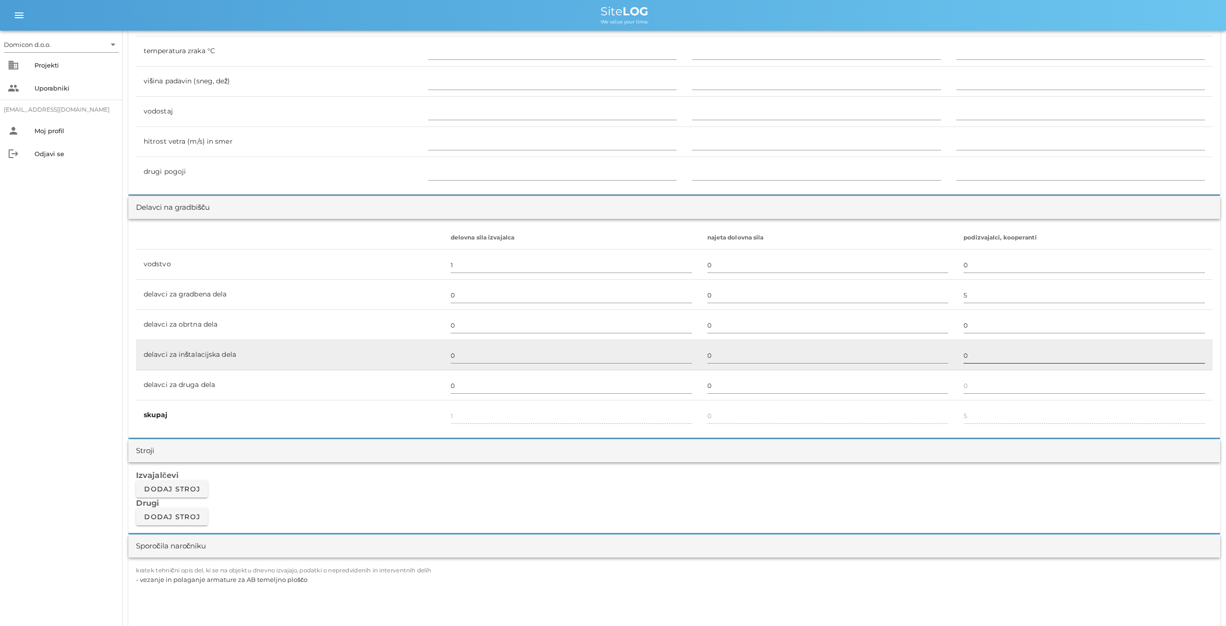
type input "07:30"
click at [967, 356] on input "0" at bounding box center [1084, 355] width 241 height 15
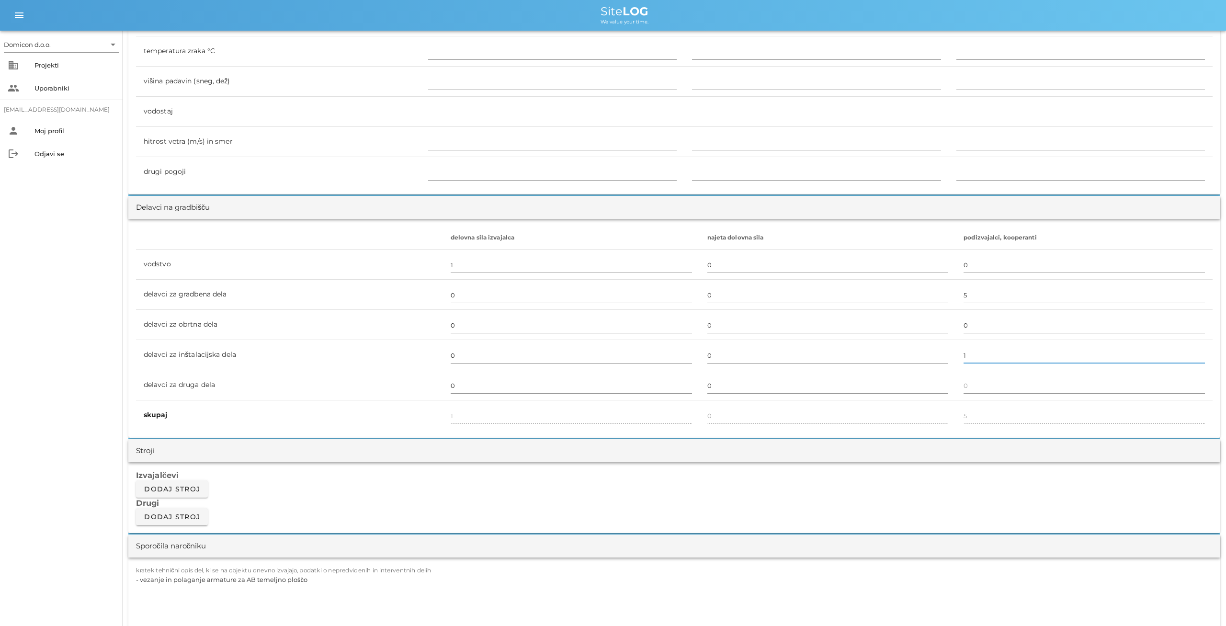
type input "1"
type input "6"
click at [925, 495] on div "Izvajalčevi Dodaj stroj Drugi Dodaj stroj" at bounding box center [674, 497] width 1092 height 71
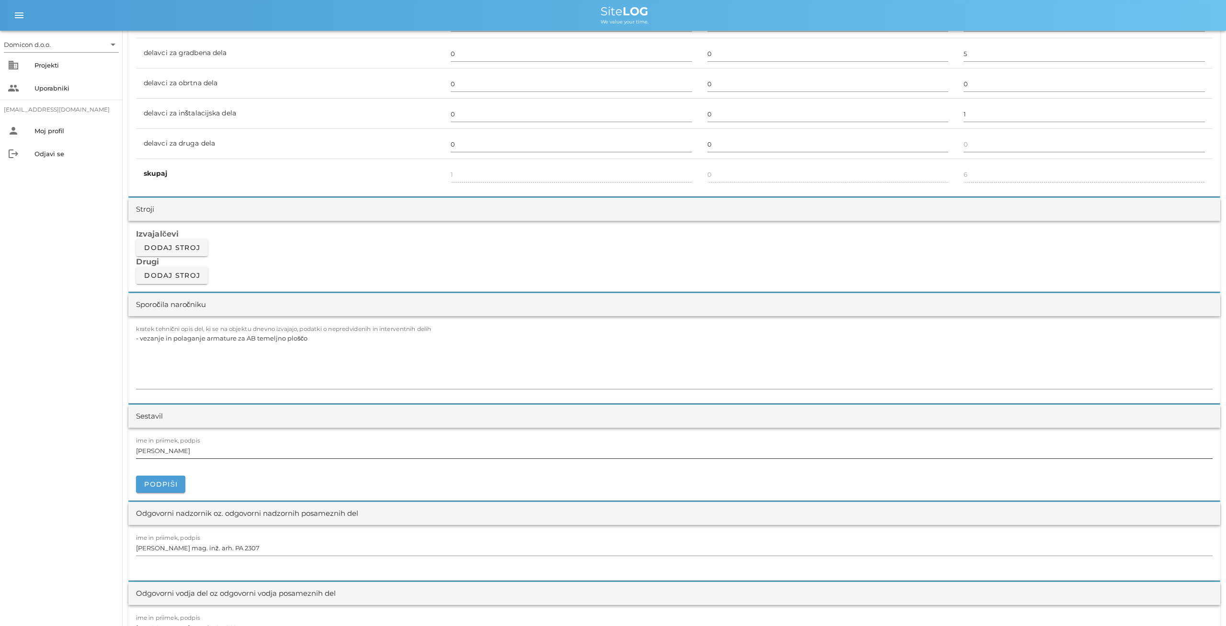
scroll to position [698, 0]
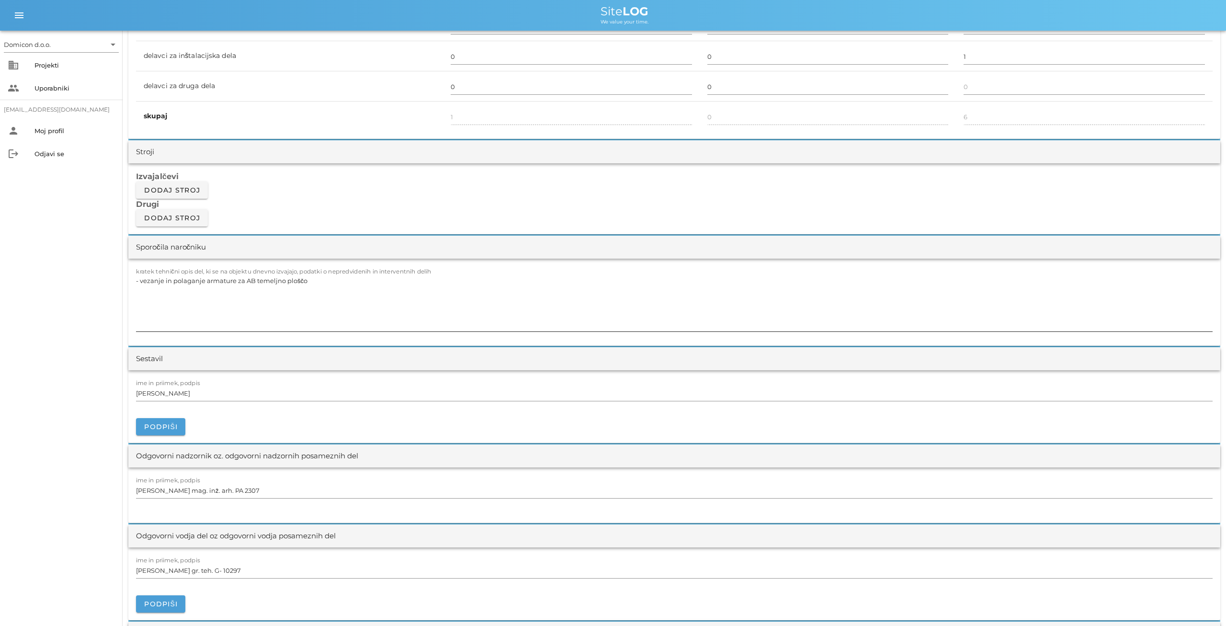
click at [311, 280] on textarea "- vezanje in polaganje armature za AB temeljno ploščo" at bounding box center [674, 302] width 1077 height 57
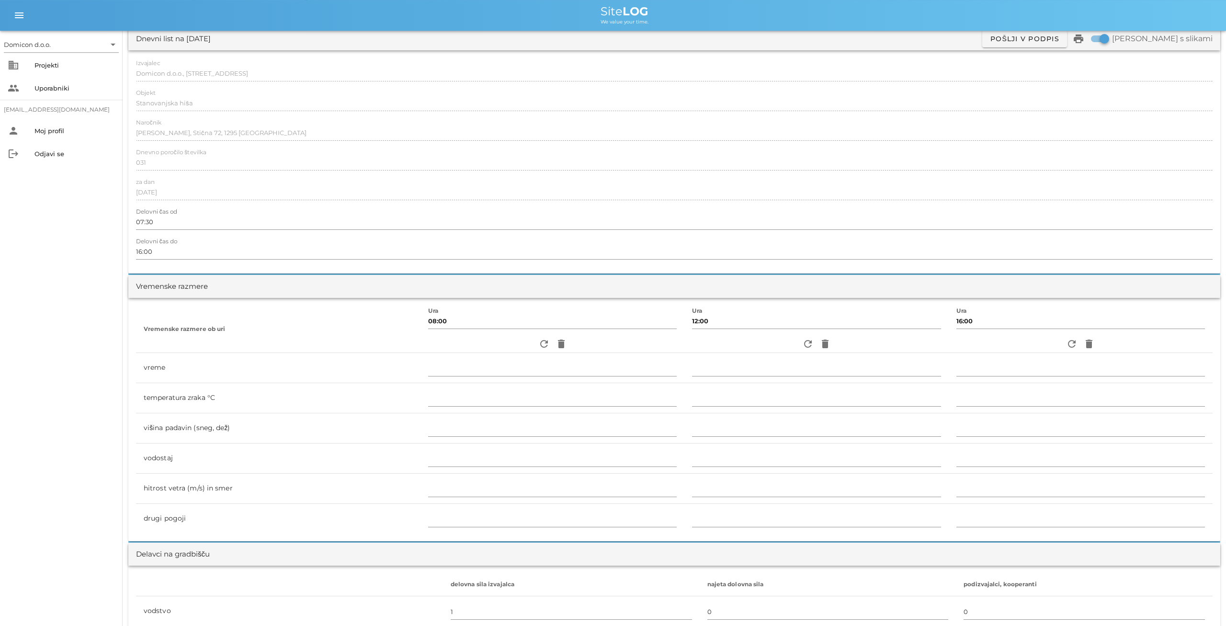
scroll to position [0, 0]
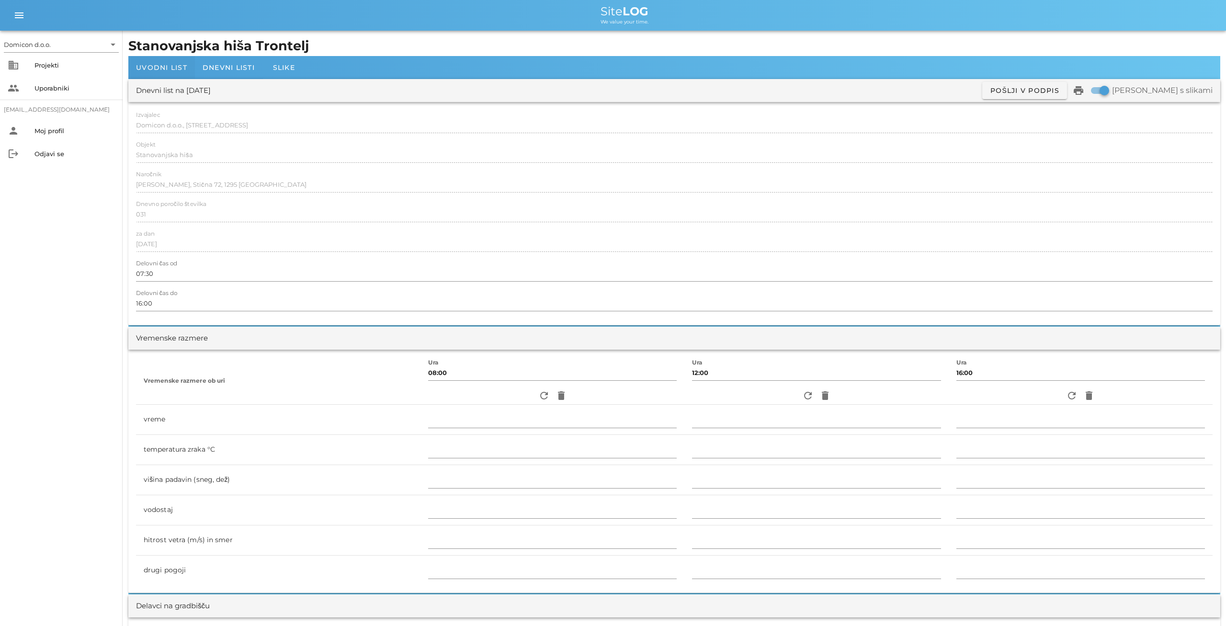
type textarea "- vezanje in polaganje armature za AB temeljno ploščo - razvod valjanca v AB te…"
click at [159, 66] on span "Uvodni list" at bounding box center [161, 67] width 51 height 9
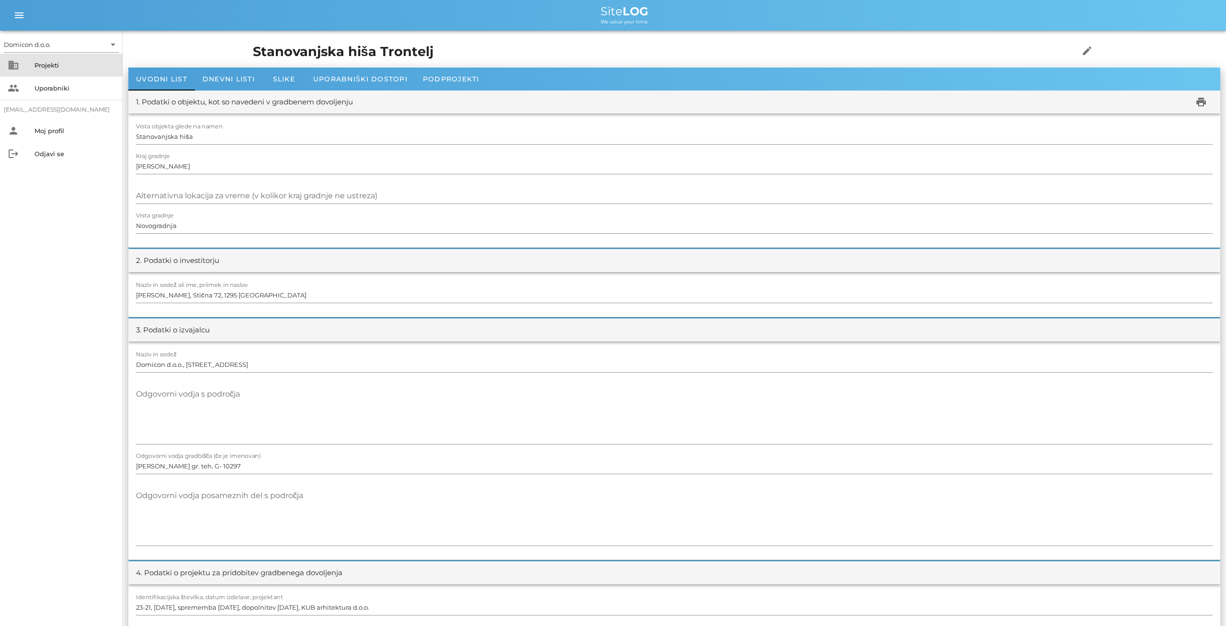
click at [82, 67] on div "Projekti" at bounding box center [74, 65] width 80 height 8
